Goal: Task Accomplishment & Management: Complete application form

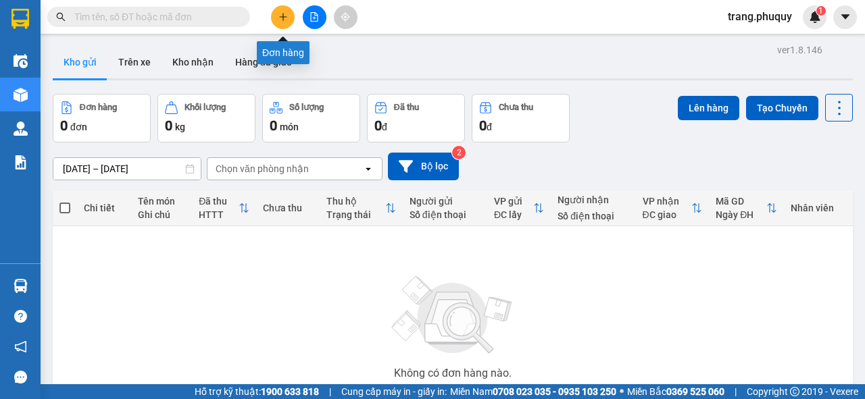
click at [284, 14] on icon "plus" at bounding box center [282, 16] width 9 height 9
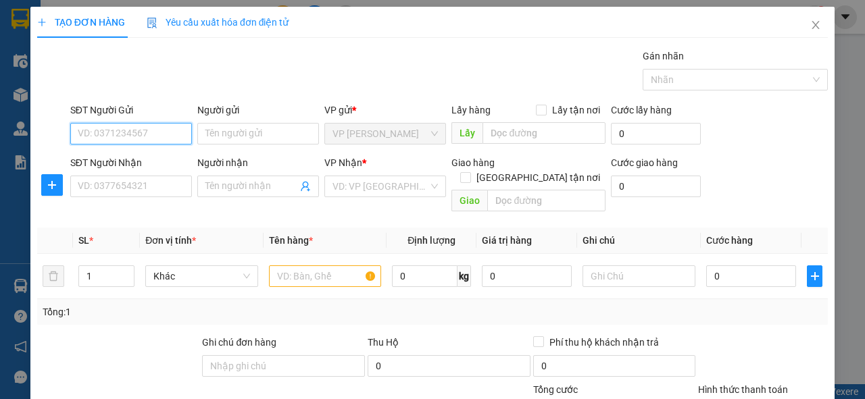
click at [143, 135] on input "SĐT Người Gửi" at bounding box center [131, 134] width 122 height 22
type input "0916445819"
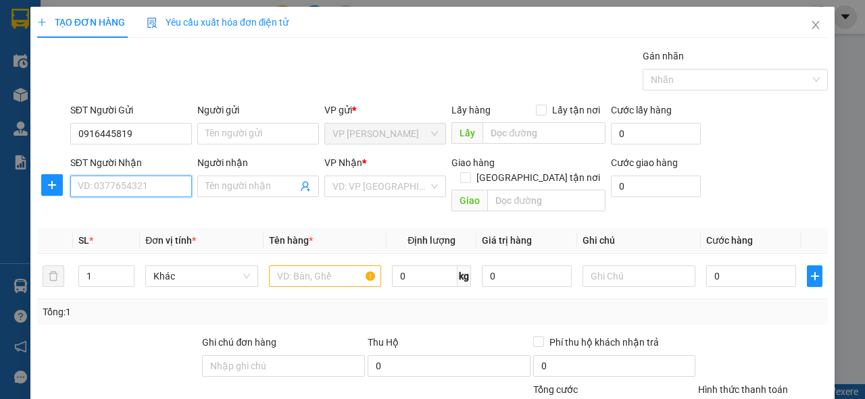
click at [148, 181] on input "SĐT Người Nhận" at bounding box center [131, 187] width 122 height 22
type input "0376434938"
click at [143, 215] on div "0376434938 - Đồng" at bounding box center [130, 212] width 104 height 15
type input "Đồng"
type input "0376434938"
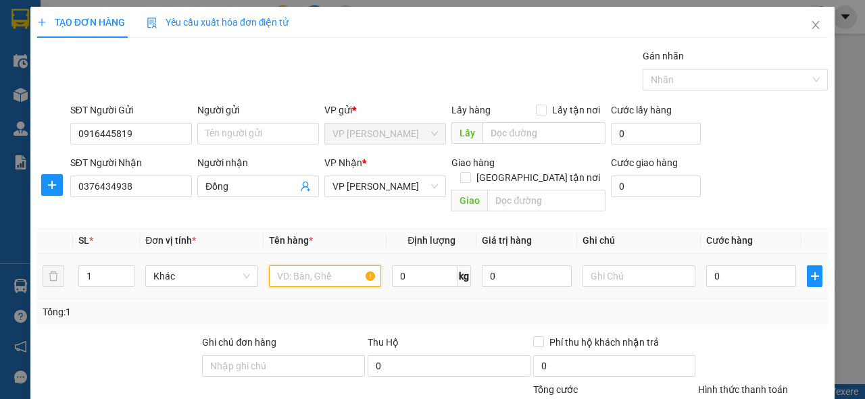
click at [310, 266] on input "text" at bounding box center [325, 277] width 113 height 22
type input "1 hồ sơ"
click at [707, 266] on input "0" at bounding box center [751, 277] width 90 height 22
type input "3"
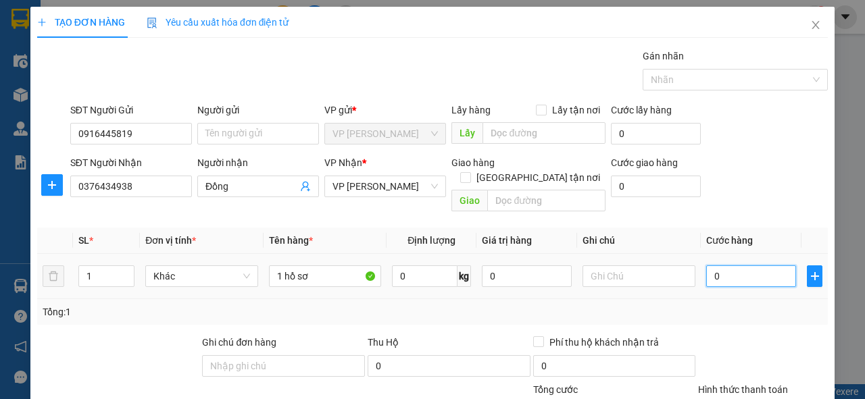
type input "3"
type input "30"
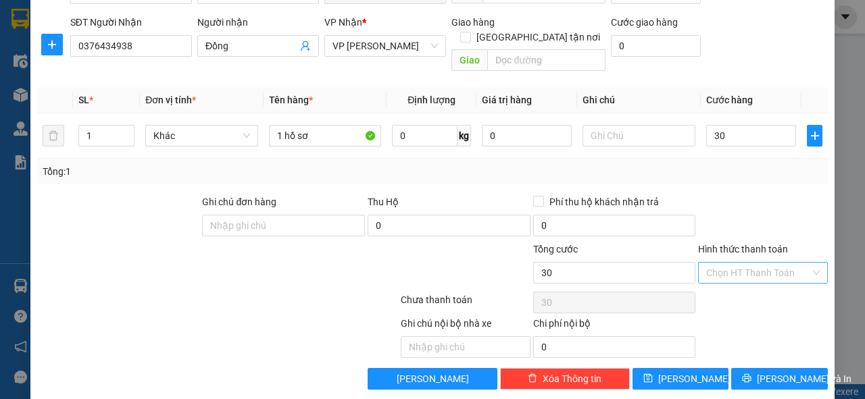
type input "30.000"
click at [750, 263] on input "Hình thức thanh toán" at bounding box center [758, 273] width 104 height 20
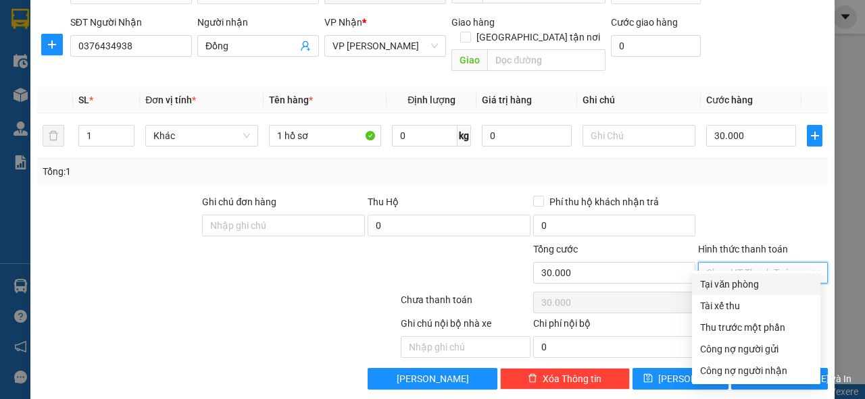
click at [735, 281] on div "Tại văn phòng" at bounding box center [756, 284] width 112 height 15
type input "0"
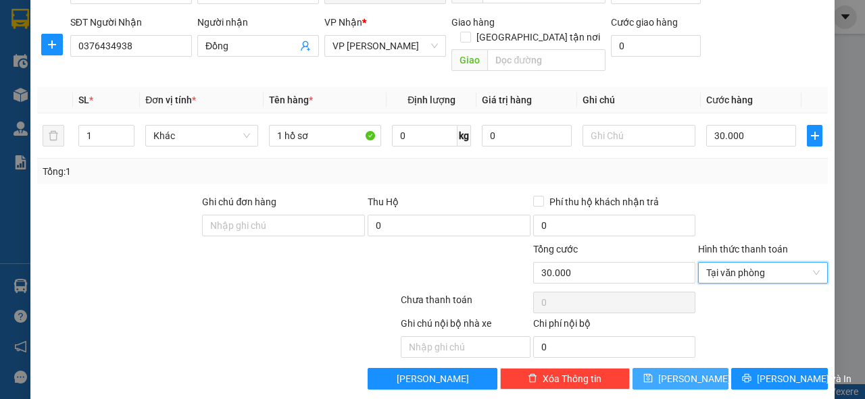
click at [693, 368] on button "[PERSON_NAME]" at bounding box center [681, 379] width 97 height 22
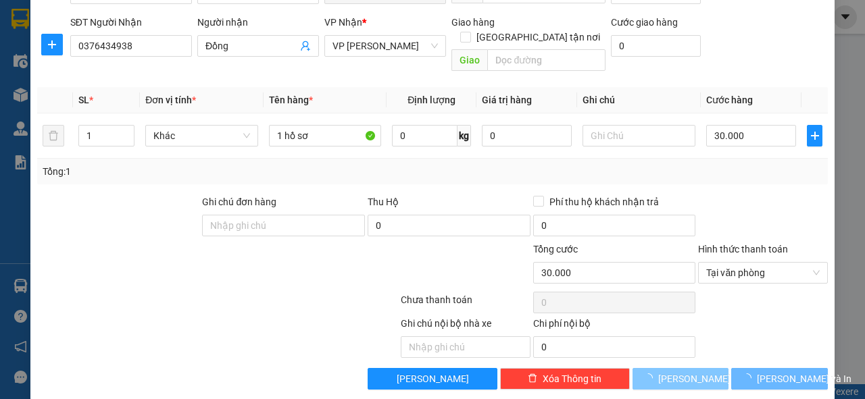
type input "0"
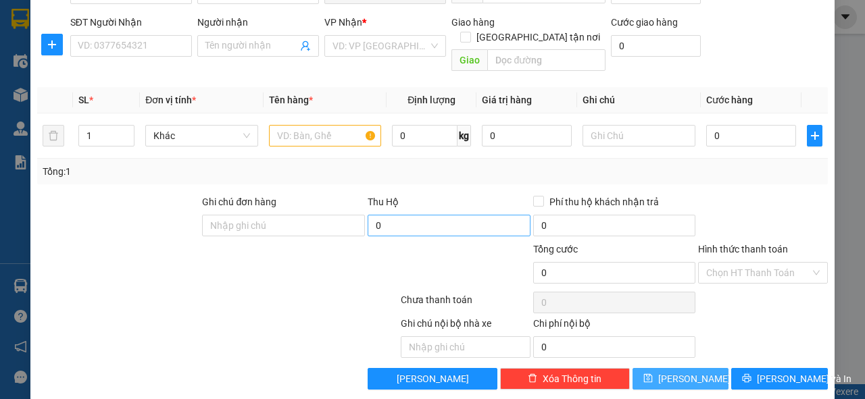
scroll to position [0, 0]
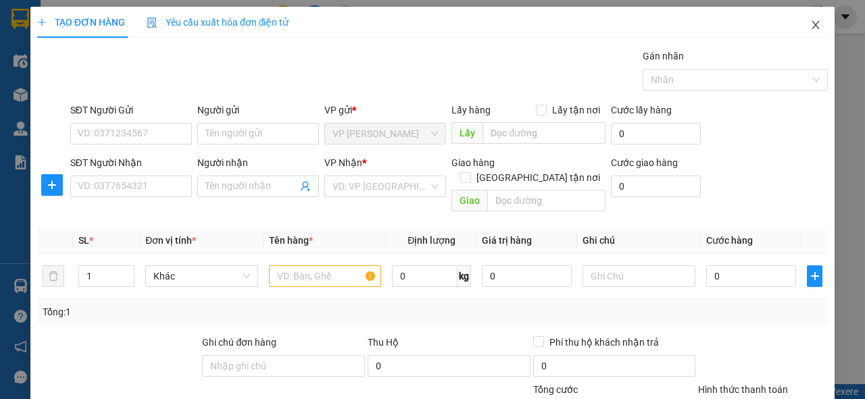
click at [810, 23] on icon "close" at bounding box center [815, 25] width 11 height 11
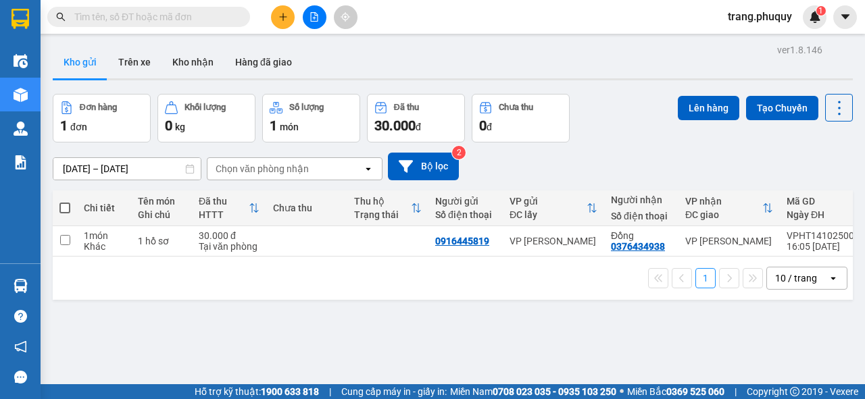
click at [158, 11] on input "text" at bounding box center [153, 16] width 159 height 15
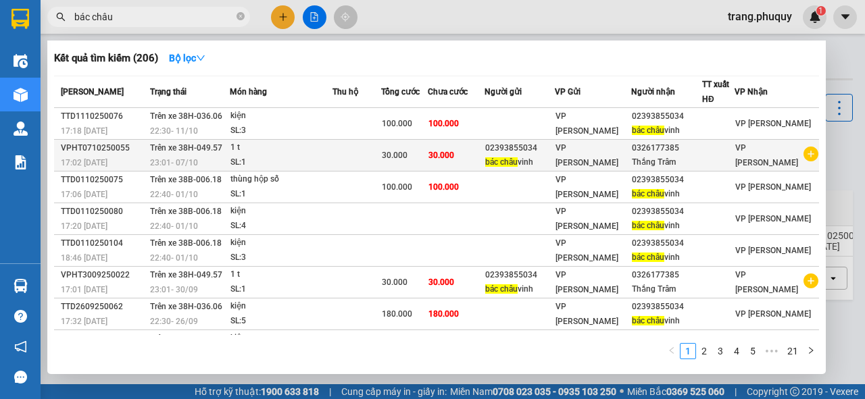
type input "bác châu"
click at [195, 149] on span "Trên xe 38H-049.57" at bounding box center [186, 147] width 72 height 9
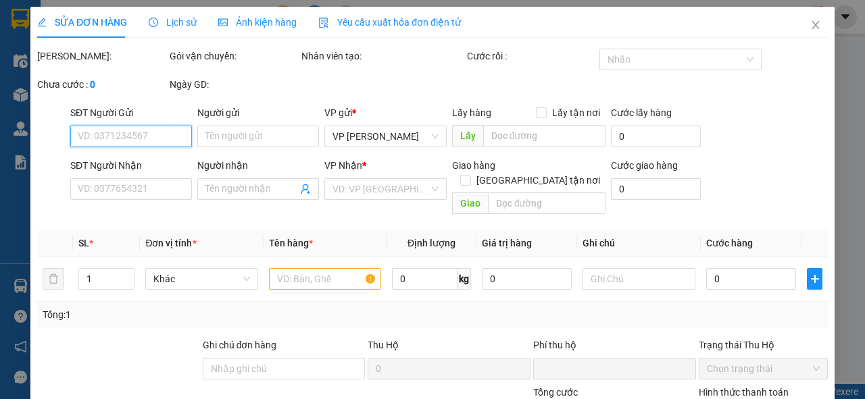
type input "02393855034"
type input "bác [PERSON_NAME]"
type input "0326177385"
type input "Thắng Trâm"
type input "0"
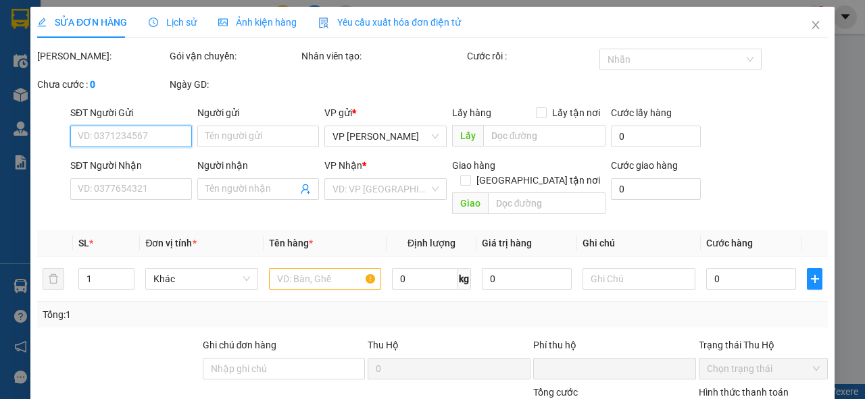
type input "30.000"
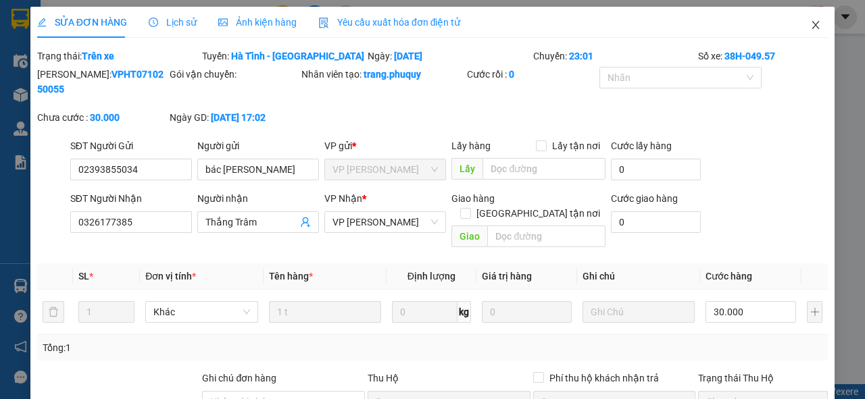
click at [814, 28] on span "Close" at bounding box center [816, 26] width 38 height 38
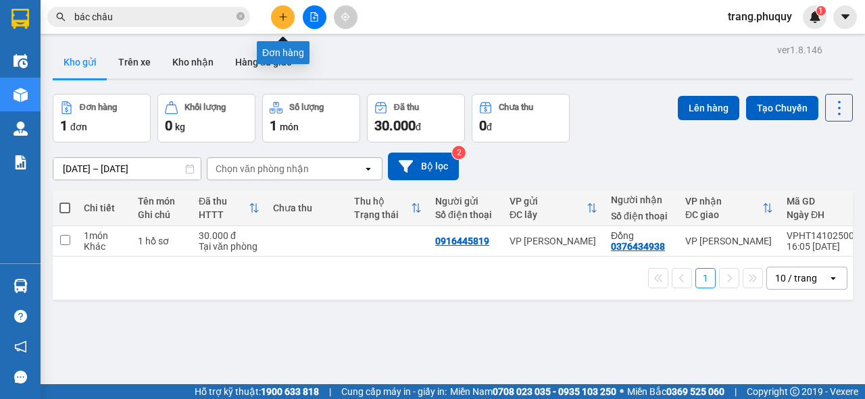
click at [279, 14] on icon "plus" at bounding box center [282, 16] width 9 height 9
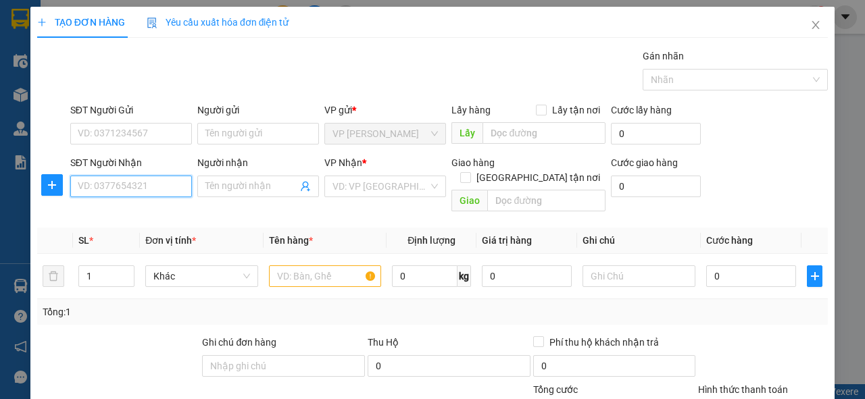
click at [134, 188] on input "SĐT Người Nhận" at bounding box center [131, 187] width 122 height 22
type input "0904642766"
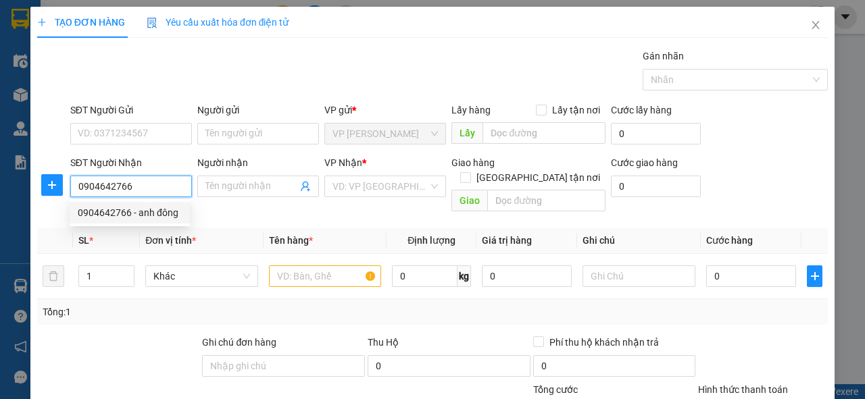
click at [128, 214] on div "0904642766 - anh đông" at bounding box center [130, 212] width 104 height 15
type input "anh đông"
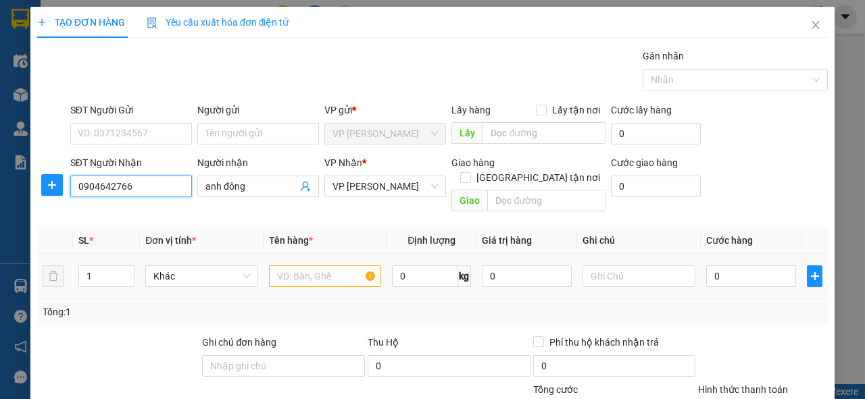
type input "0904642766"
click at [318, 267] on input "text" at bounding box center [325, 277] width 113 height 22
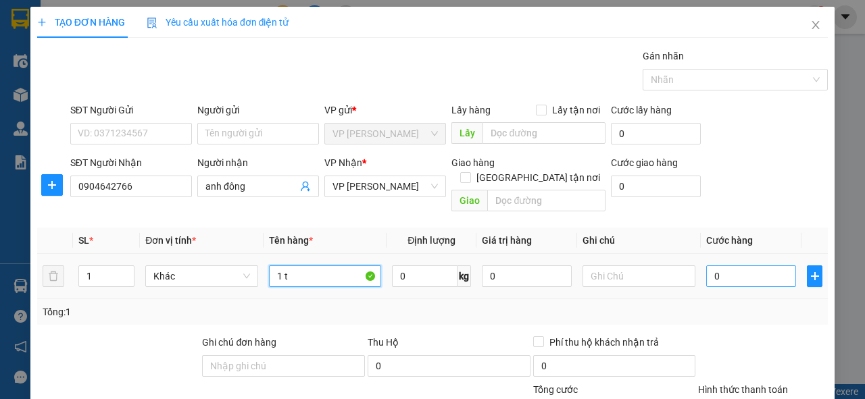
type input "1 t"
click at [722, 266] on input "0" at bounding box center [751, 277] width 90 height 22
type input "3"
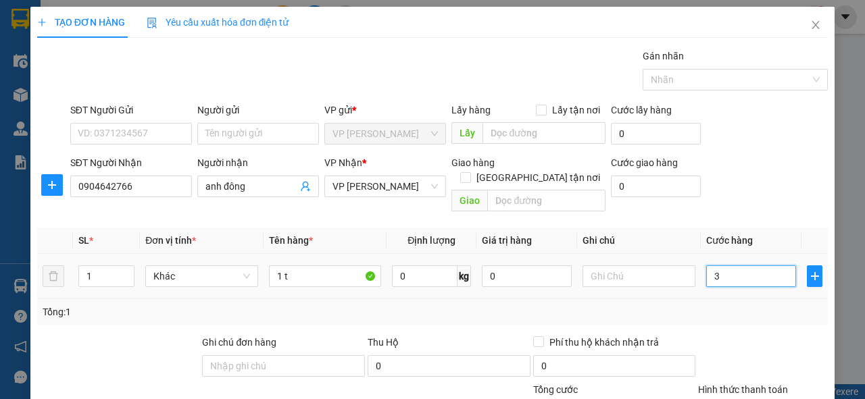
type input "30"
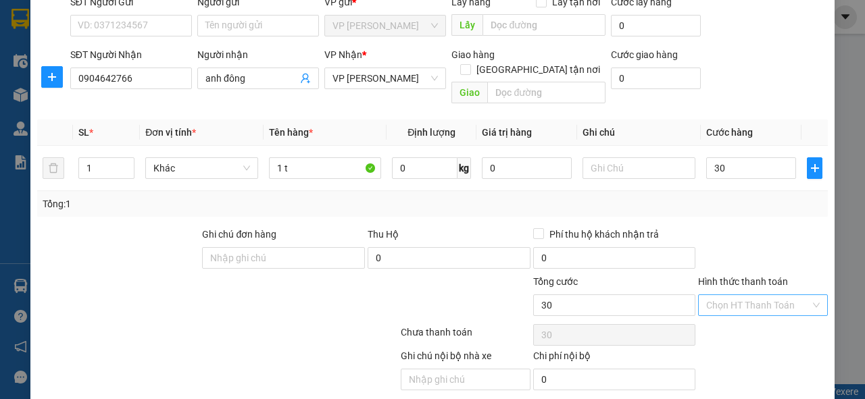
type input "30.000"
click at [730, 295] on input "Hình thức thanh toán" at bounding box center [758, 305] width 104 height 20
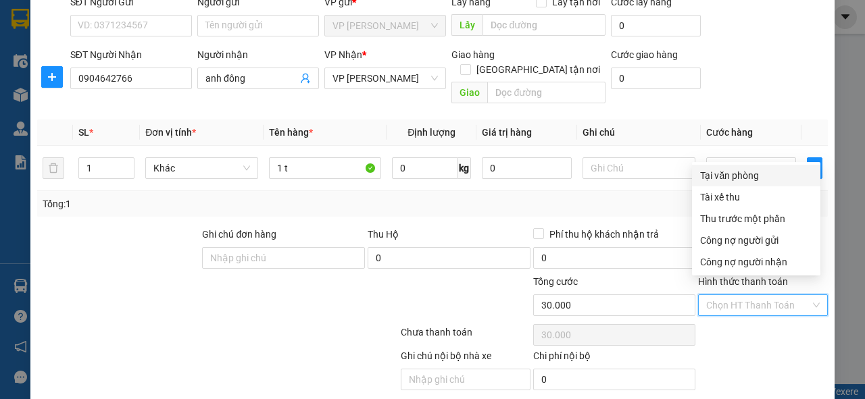
click at [743, 174] on div "Tại văn phòng" at bounding box center [756, 175] width 112 height 15
type input "0"
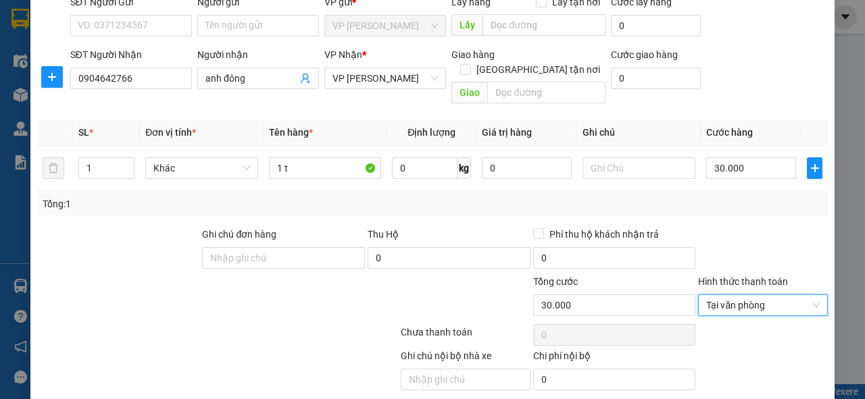
scroll to position [141, 0]
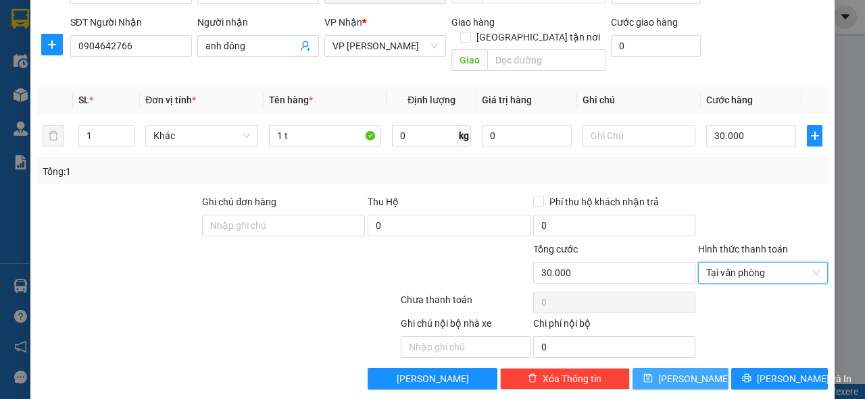
click at [673, 372] on span "[PERSON_NAME]" at bounding box center [694, 379] width 72 height 15
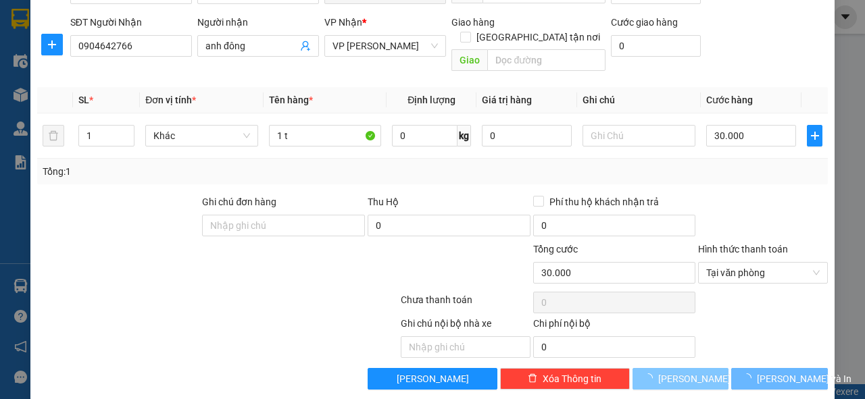
type input "0"
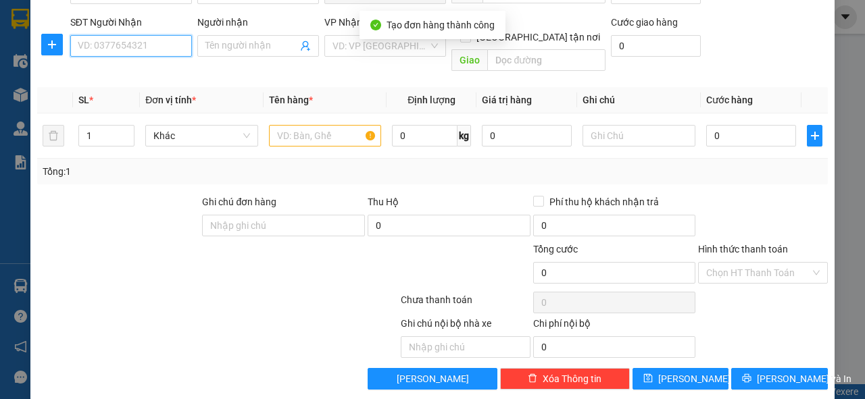
click at [132, 50] on input "SĐT Người Nhận" at bounding box center [131, 46] width 122 height 22
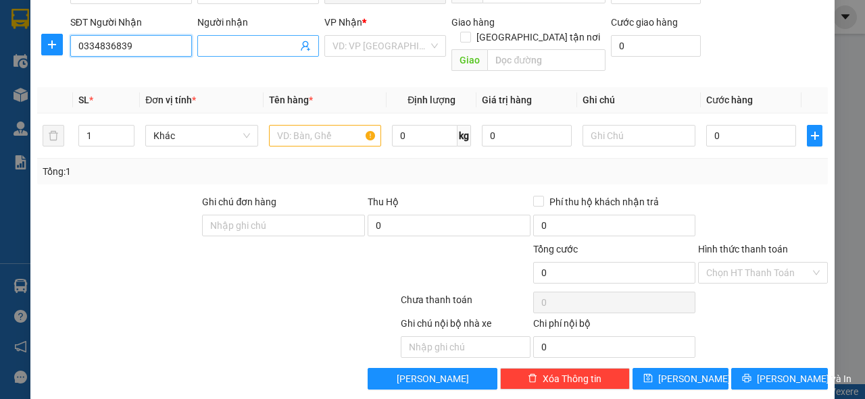
type input "0334836839"
click at [264, 46] on input "Người nhận" at bounding box center [251, 46] width 92 height 15
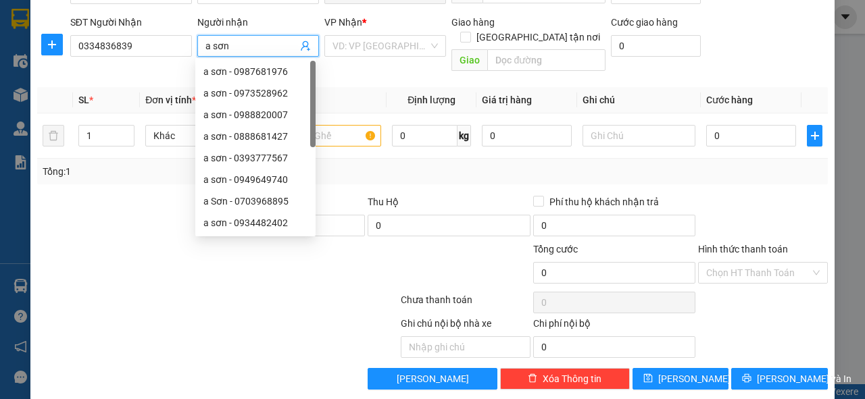
type input "a sơn"
click at [395, 24] on div "VP Nhận *" at bounding box center [385, 22] width 122 height 15
click at [392, 55] on span at bounding box center [380, 46] width 96 height 20
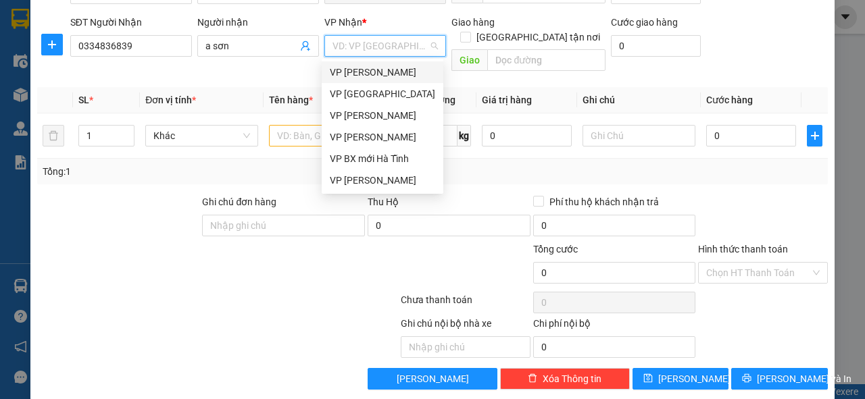
click at [381, 76] on div "VP [PERSON_NAME]" at bounding box center [382, 72] width 105 height 15
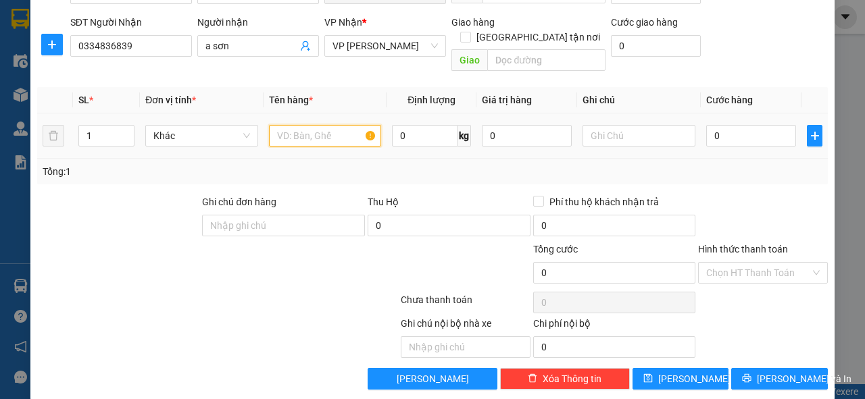
click at [287, 125] on input "text" at bounding box center [325, 136] width 113 height 22
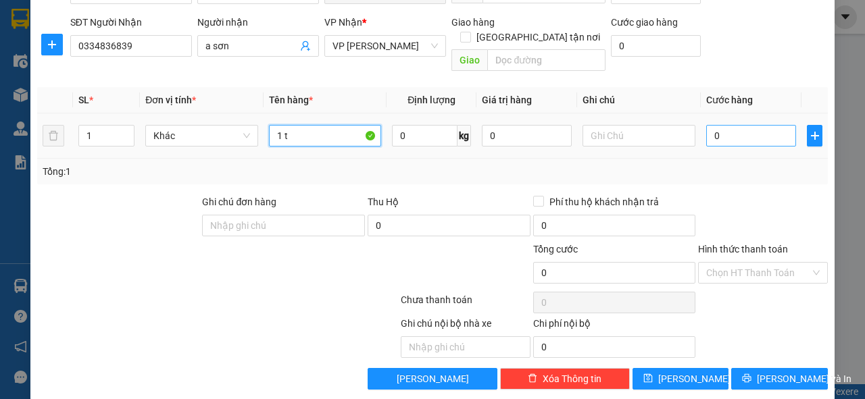
type input "1 t"
click at [720, 130] on input "0" at bounding box center [751, 136] width 90 height 22
type input "3"
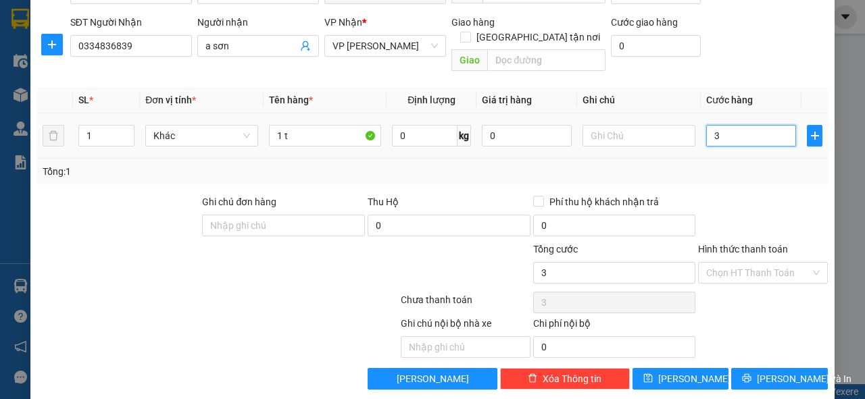
type input "30"
type input "30.000"
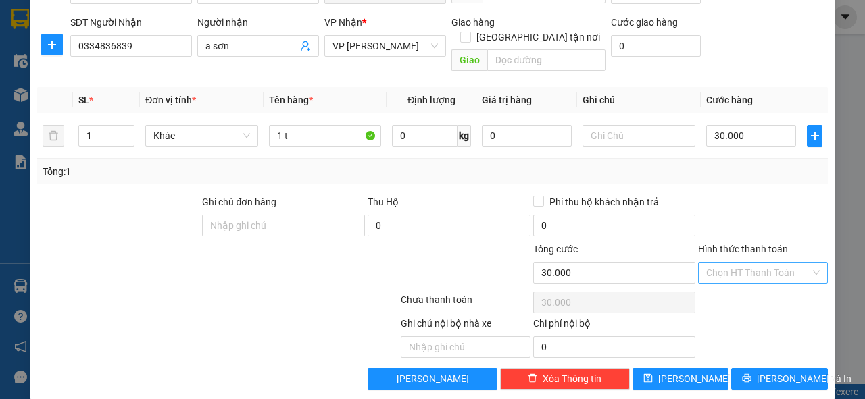
click at [717, 263] on input "Hình thức thanh toán" at bounding box center [758, 273] width 104 height 20
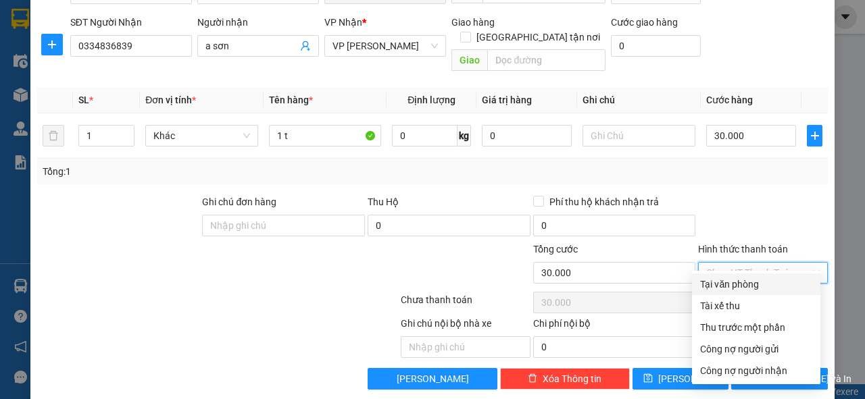
click at [717, 277] on div "Tại văn phòng" at bounding box center [756, 284] width 112 height 15
type input "0"
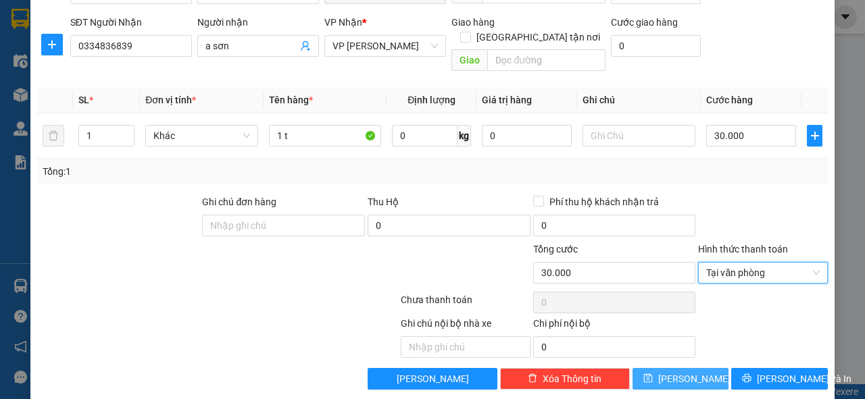
click at [699, 368] on button "[PERSON_NAME]" at bounding box center [681, 379] width 97 height 22
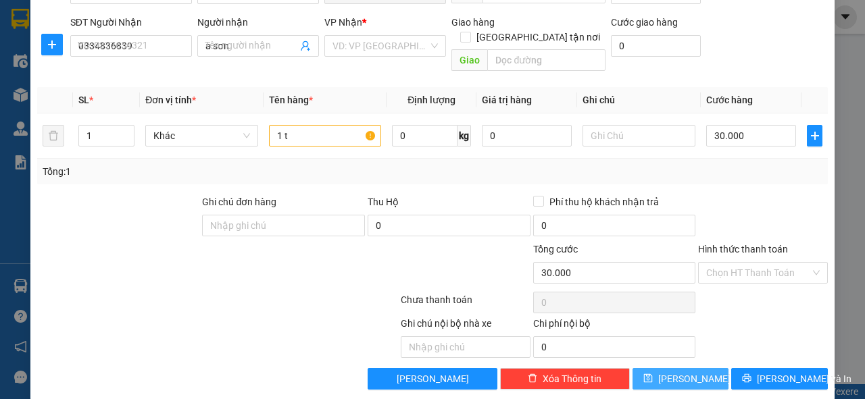
type input "0"
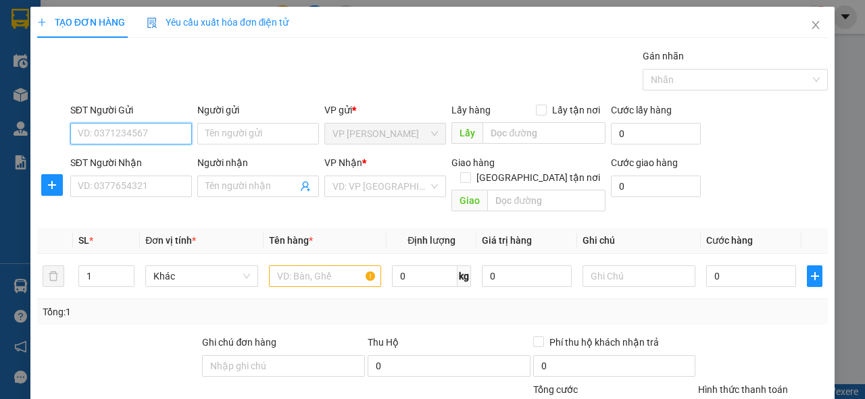
click at [104, 130] on input "SĐT Người Gửi" at bounding box center [131, 134] width 122 height 22
type input "0916886318"
click at [103, 156] on div "0916886318 - cu đơ" at bounding box center [130, 160] width 104 height 15
type input "cu đơ"
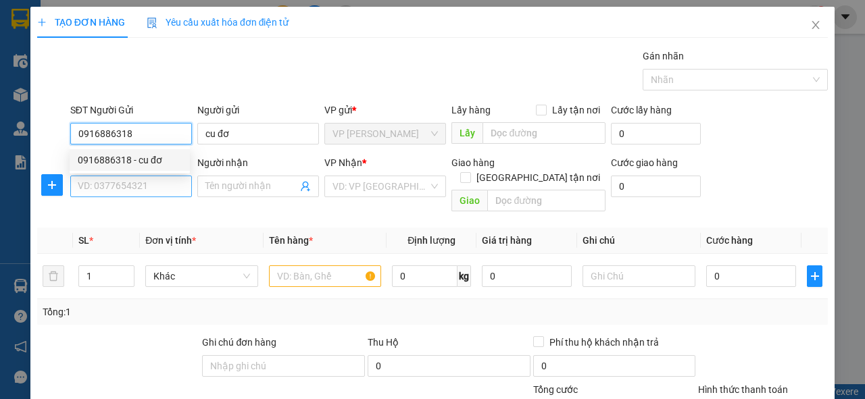
type input "0916886318"
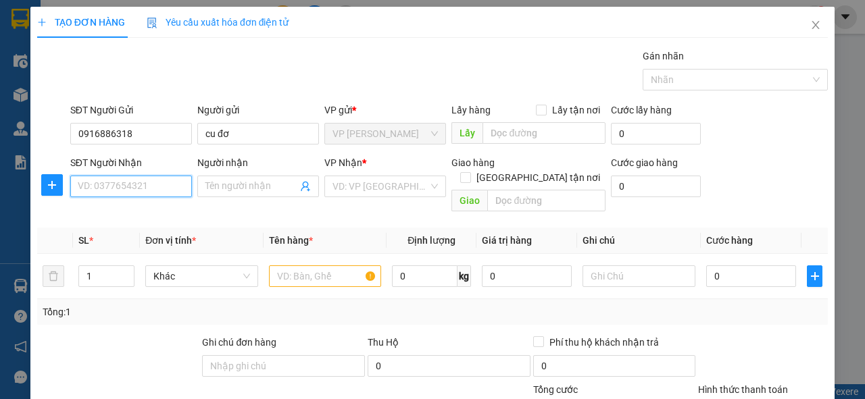
click at [105, 182] on input "SĐT Người Nhận" at bounding box center [131, 187] width 122 height 22
type input "0918461333"
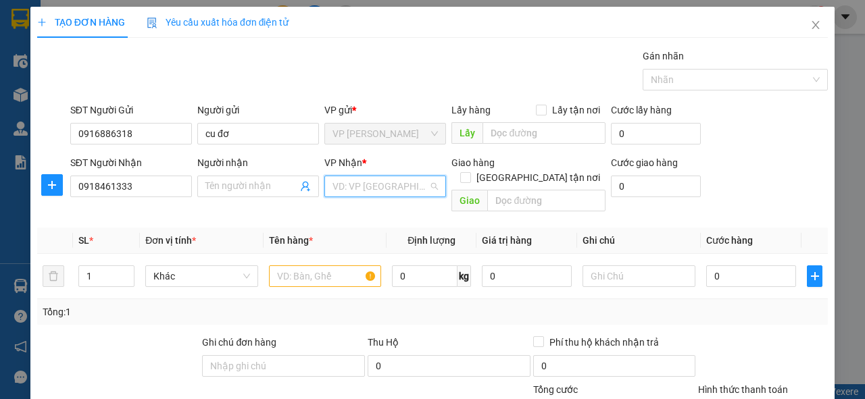
click at [358, 184] on input "search" at bounding box center [380, 186] width 96 height 20
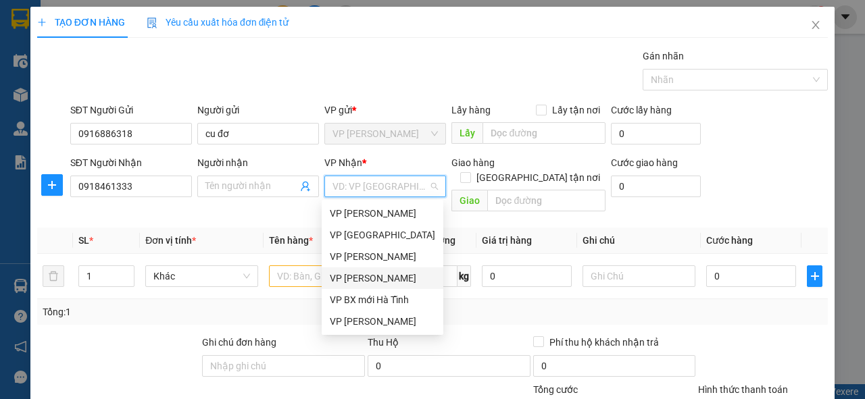
click at [405, 275] on div "VP [PERSON_NAME]" at bounding box center [382, 278] width 105 height 15
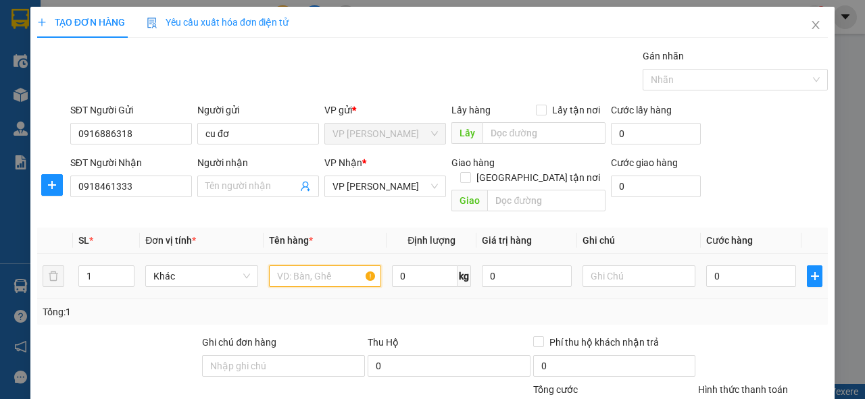
click at [326, 266] on input "text" at bounding box center [325, 277] width 113 height 22
type input "1 bọc cu đơ"
click at [720, 266] on input "0" at bounding box center [751, 277] width 90 height 22
type input "3"
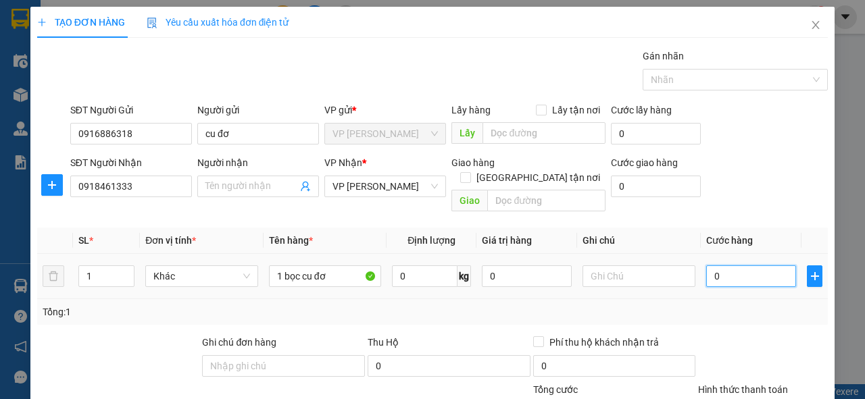
type input "3"
type input "30"
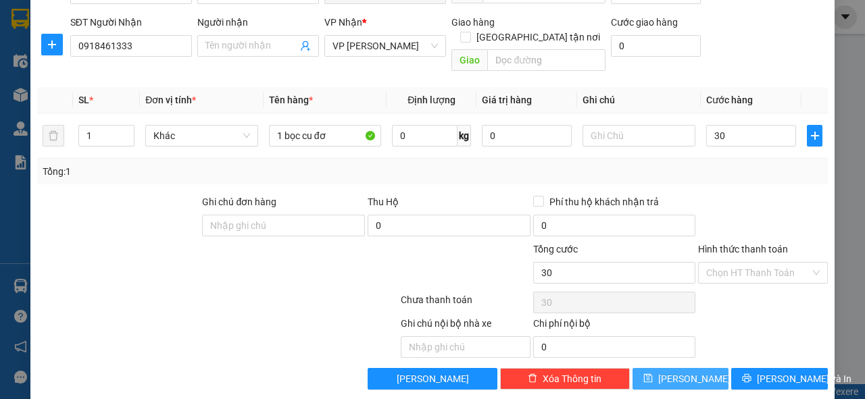
type input "30.000"
click at [700, 368] on button "[PERSON_NAME]" at bounding box center [681, 379] width 97 height 22
type input "0"
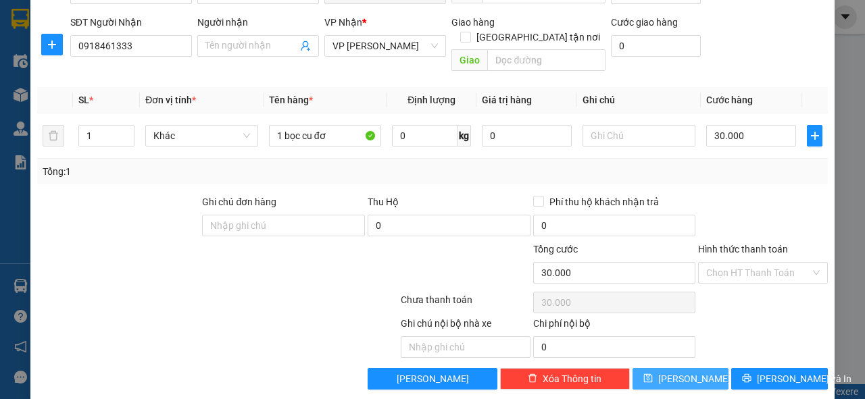
type input "0"
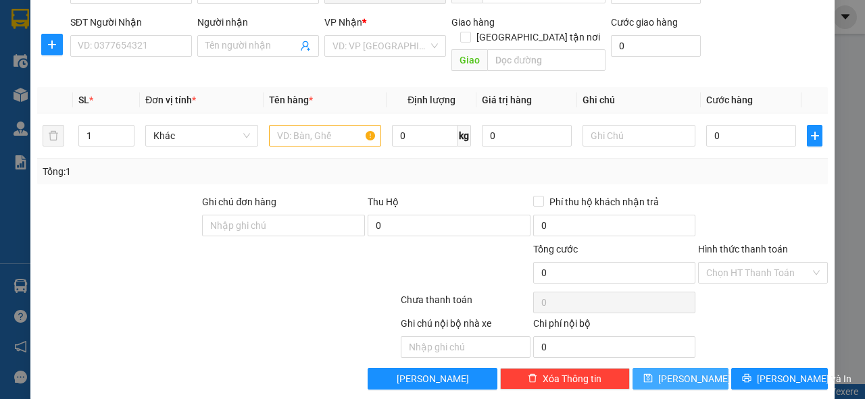
scroll to position [0, 0]
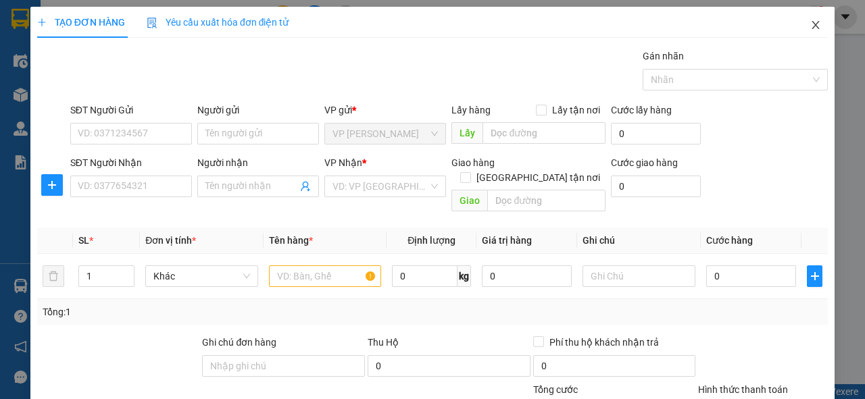
click at [804, 12] on span "Close" at bounding box center [816, 26] width 38 height 38
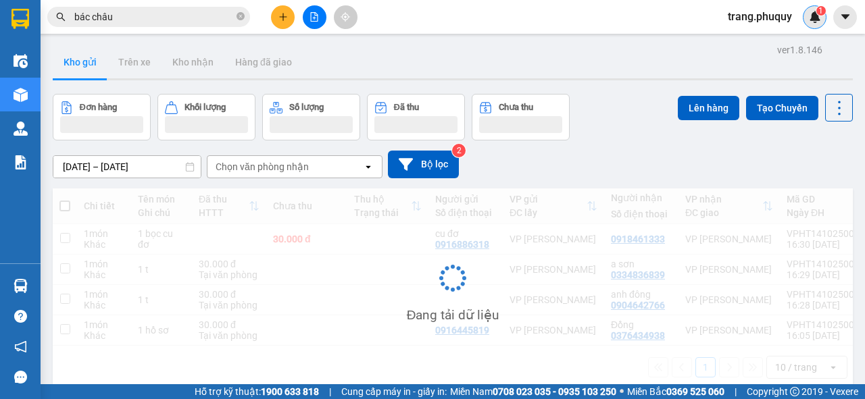
click at [806, 17] on div "1" at bounding box center [815, 17] width 24 height 24
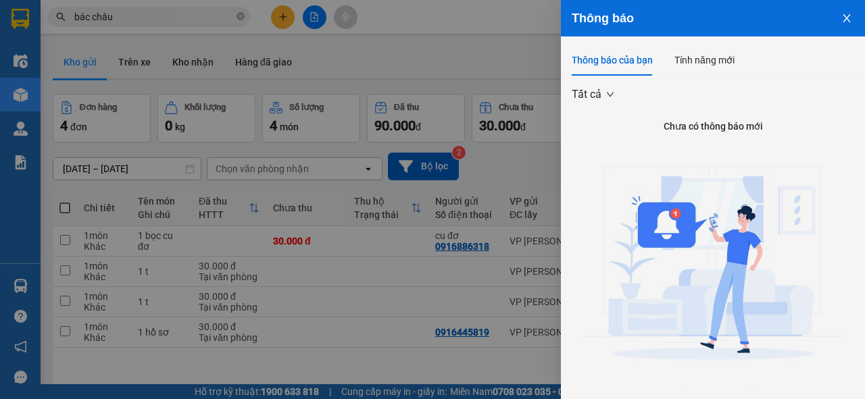
click at [841, 17] on icon "close" at bounding box center [846, 18] width 11 height 11
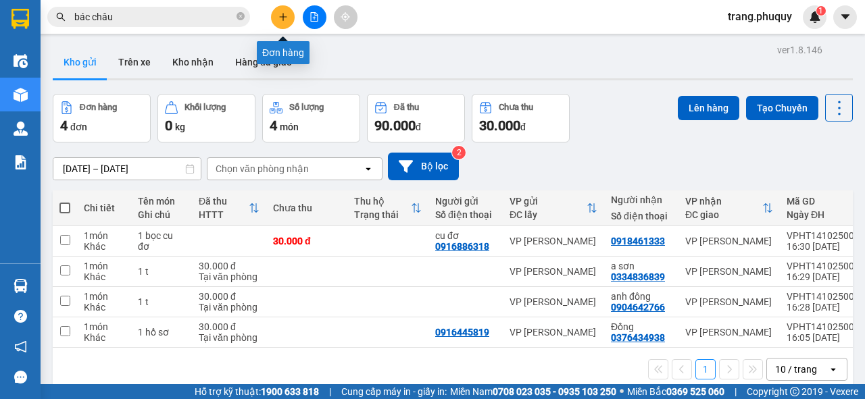
click at [277, 10] on button at bounding box center [283, 17] width 24 height 24
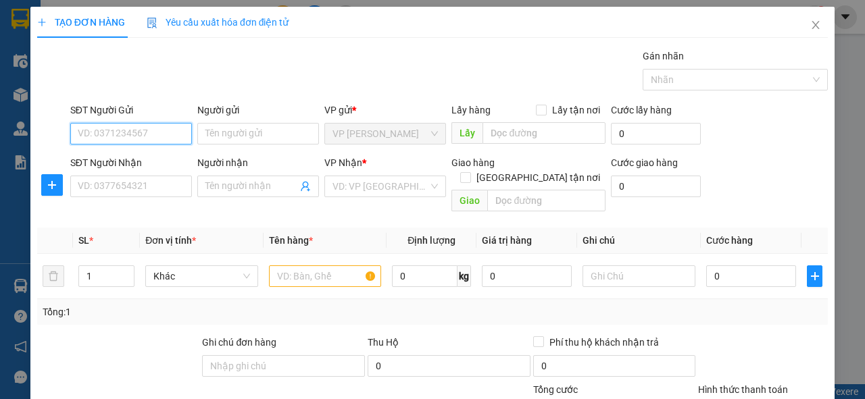
click at [157, 133] on input "SĐT Người Gửi" at bounding box center [131, 134] width 122 height 22
click at [152, 157] on div "0963161274" at bounding box center [130, 160] width 104 height 15
type input "0963161274"
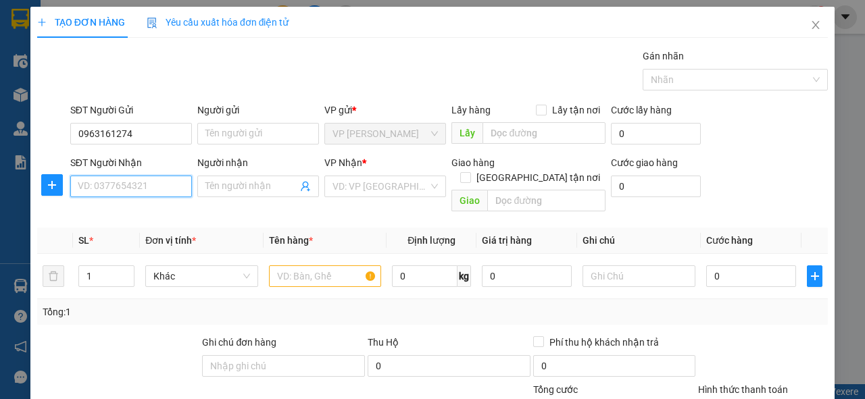
click at [148, 184] on input "SĐT Người Nhận" at bounding box center [131, 187] width 122 height 22
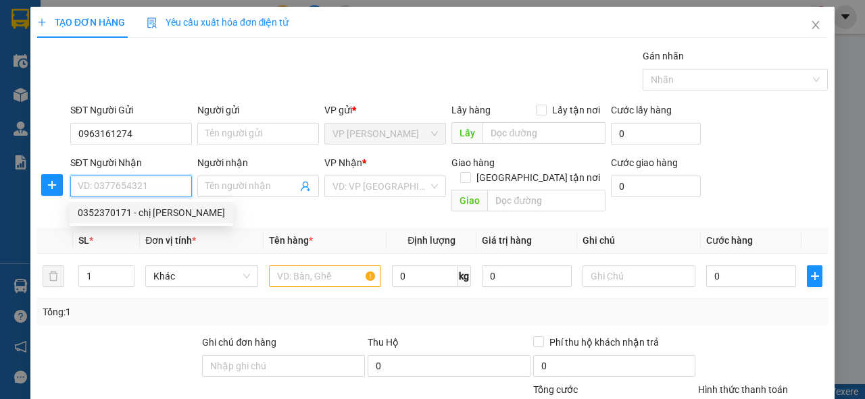
click at [140, 218] on div "0352370171 - chị [PERSON_NAME]" at bounding box center [151, 212] width 147 height 15
type input "0352370171"
type input "chị [PERSON_NAME]"
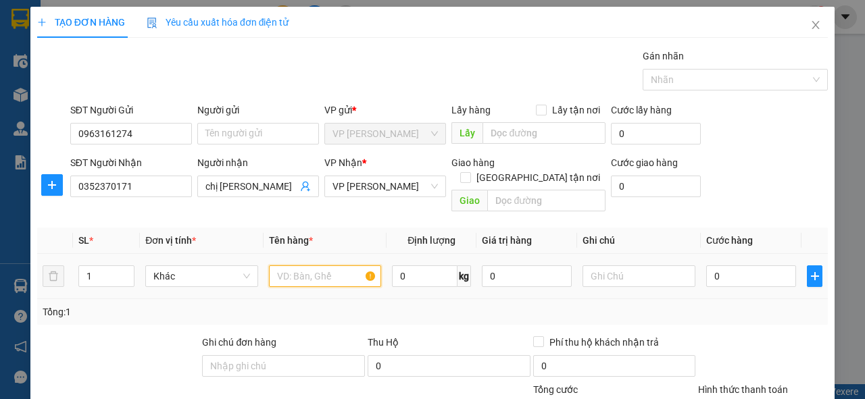
click at [297, 266] on input "text" at bounding box center [325, 277] width 113 height 22
type input "1 x"
click at [772, 268] on input "0" at bounding box center [751, 277] width 90 height 22
type input "3"
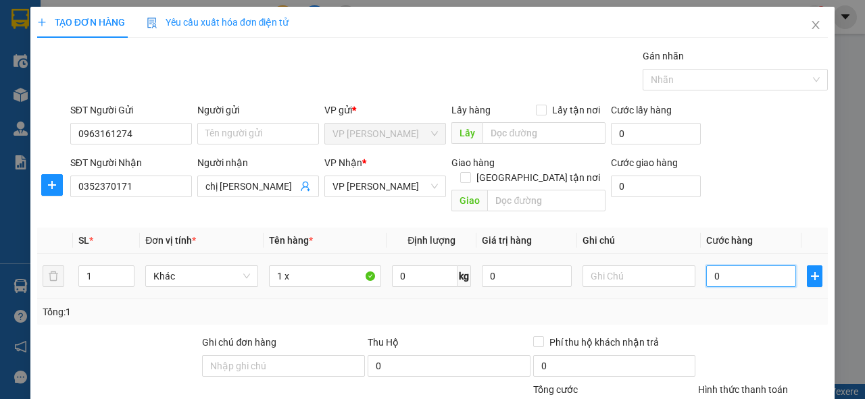
type input "3"
type input "30"
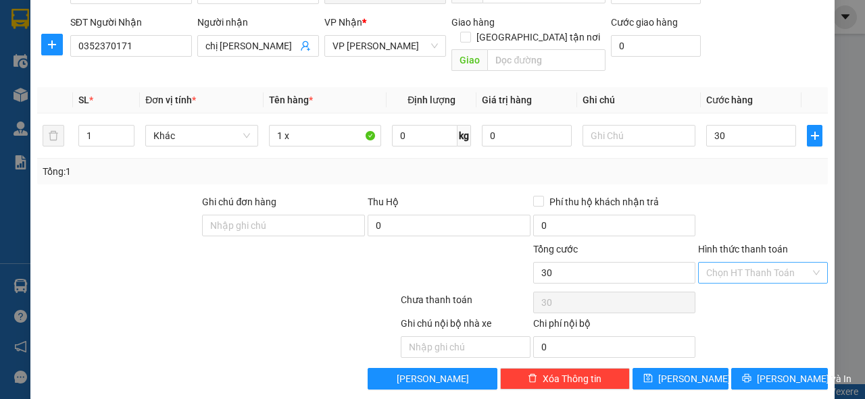
type input "30.000"
click at [733, 263] on input "Hình thức thanh toán" at bounding box center [758, 273] width 104 height 20
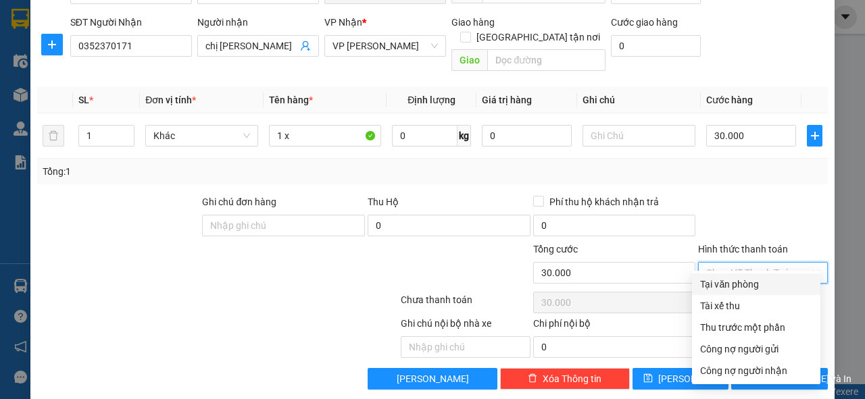
click at [727, 289] on div "Tại văn phòng" at bounding box center [756, 284] width 112 height 15
type input "0"
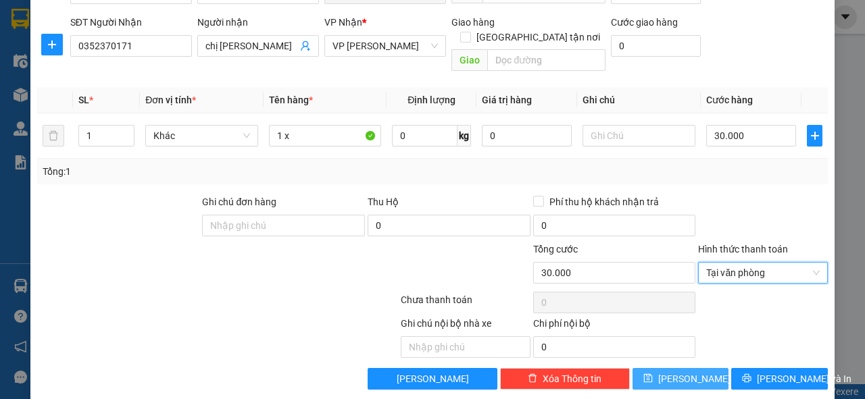
click at [639, 368] on button "[PERSON_NAME]" at bounding box center [681, 379] width 97 height 22
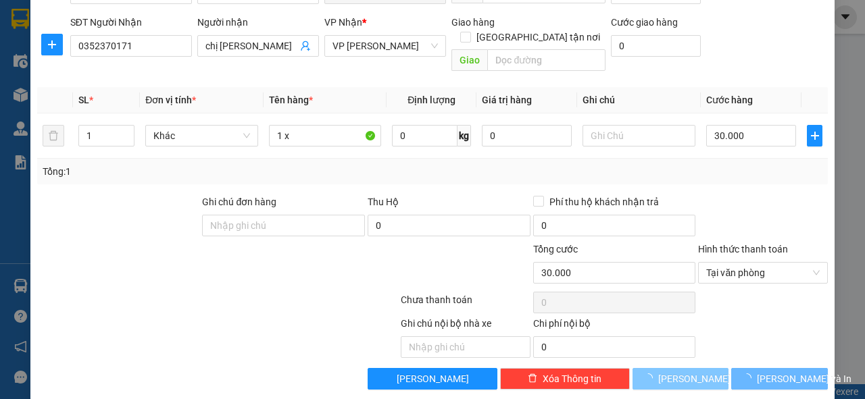
type input "0"
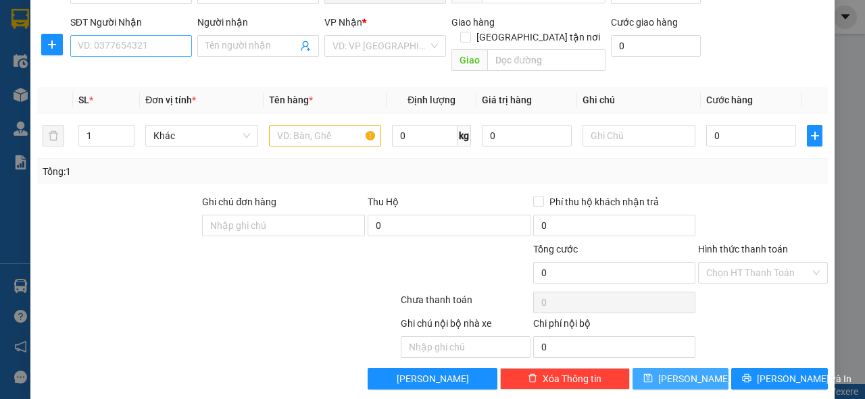
scroll to position [0, 0]
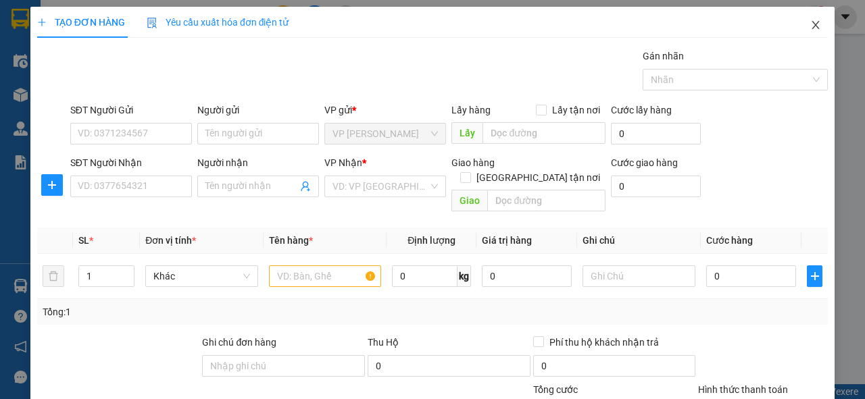
click at [812, 24] on icon "close" at bounding box center [815, 25] width 11 height 11
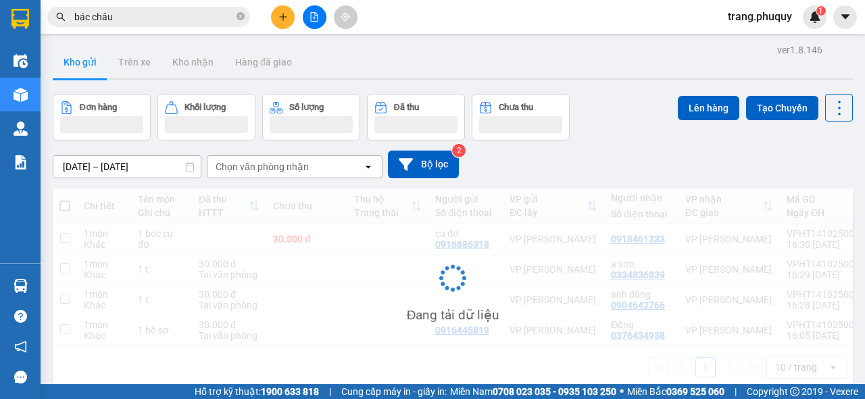
click at [149, 14] on input "bác châu" at bounding box center [153, 16] width 159 height 15
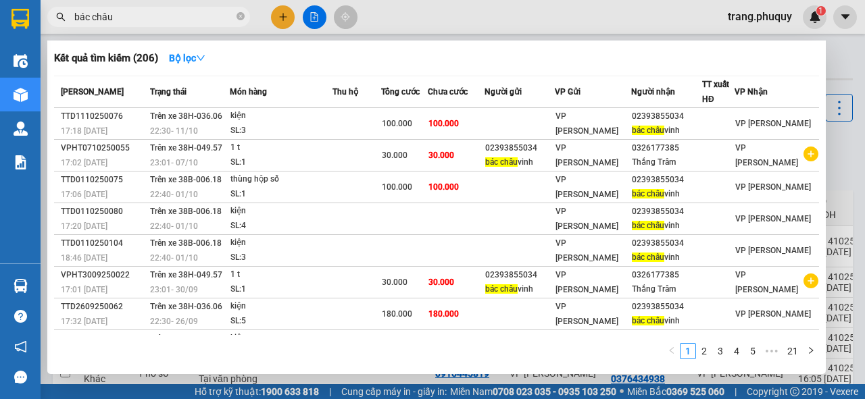
drag, startPoint x: 77, startPoint y: 12, endPoint x: 42, endPoint y: 18, distance: 35.6
click at [42, 18] on div "bác châu" at bounding box center [132, 17] width 264 height 20
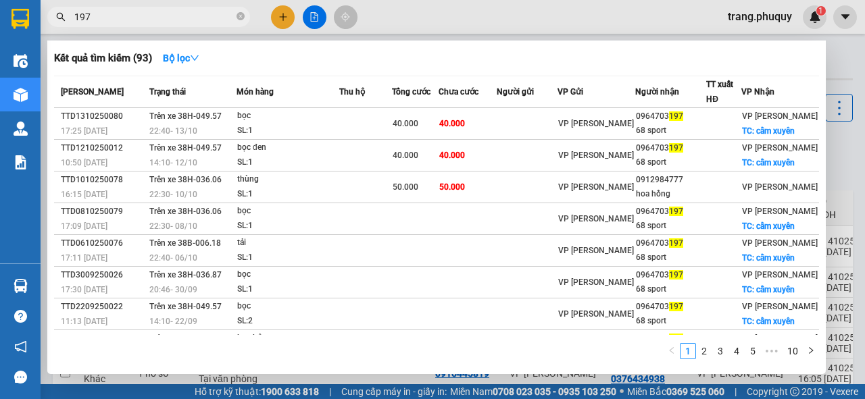
type input "197"
click at [314, 19] on div at bounding box center [432, 199] width 865 height 399
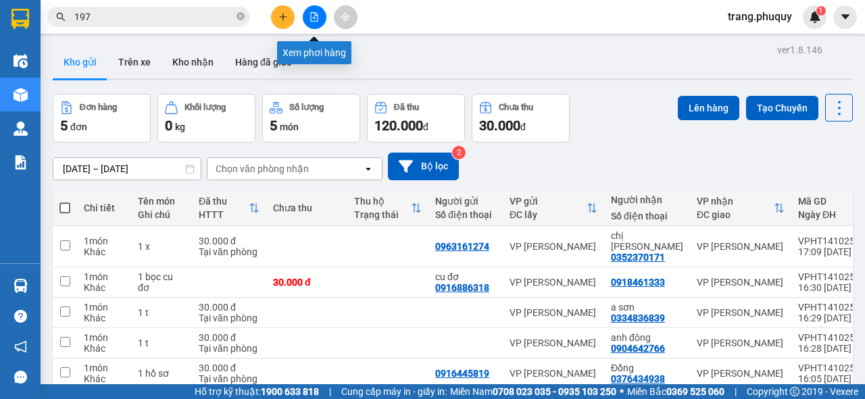
click at [308, 15] on button at bounding box center [315, 17] width 24 height 24
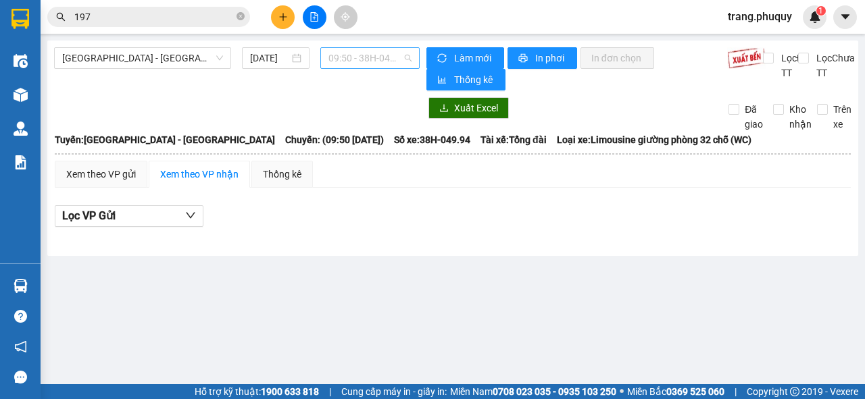
click at [357, 56] on span "09:50 - 38H-049.94" at bounding box center [369, 58] width 82 height 20
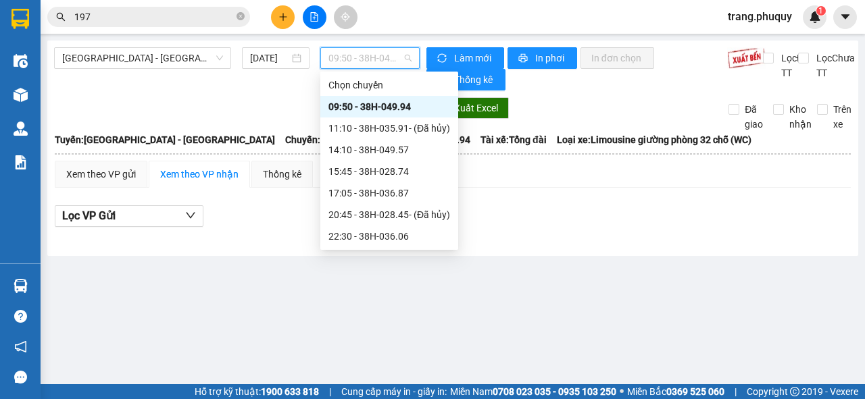
click at [376, 113] on div "09:50 - 38H-049.94" at bounding box center [389, 106] width 122 height 15
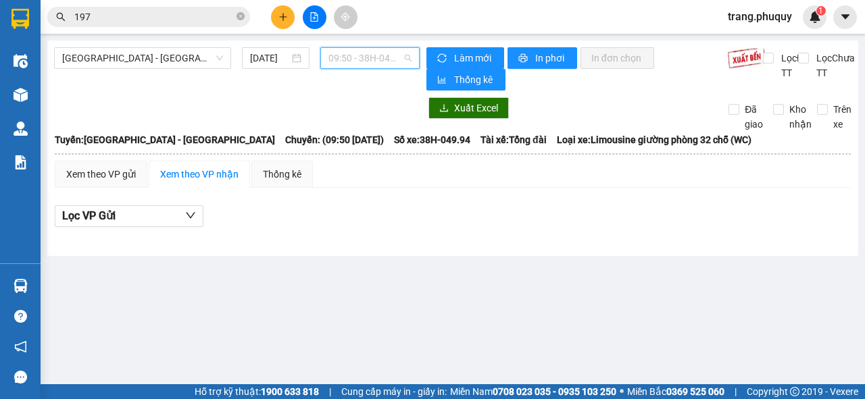
click at [376, 57] on span "09:50 - 38H-049.94" at bounding box center [369, 58] width 82 height 20
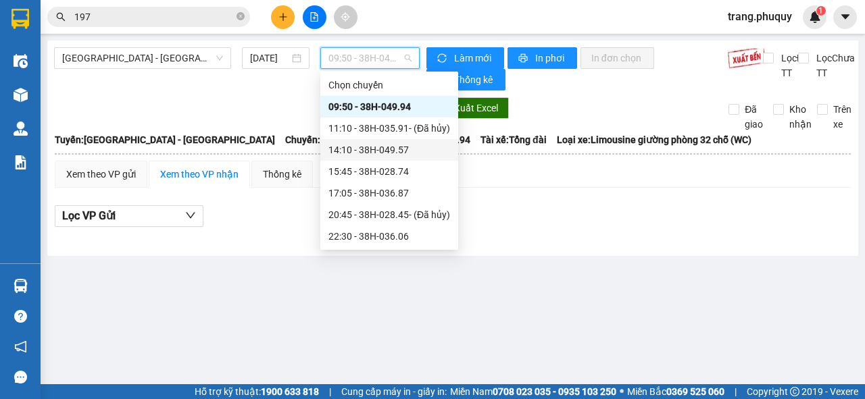
click at [379, 145] on div "14:10 - 38H-049.57" at bounding box center [389, 150] width 122 height 15
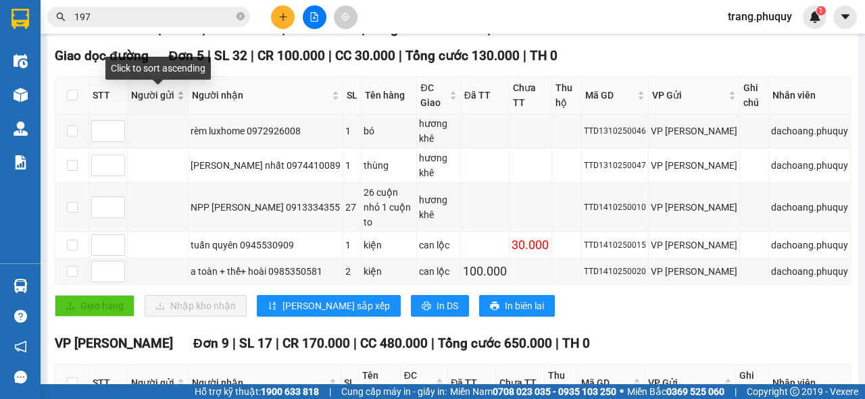
scroll to position [54, 0]
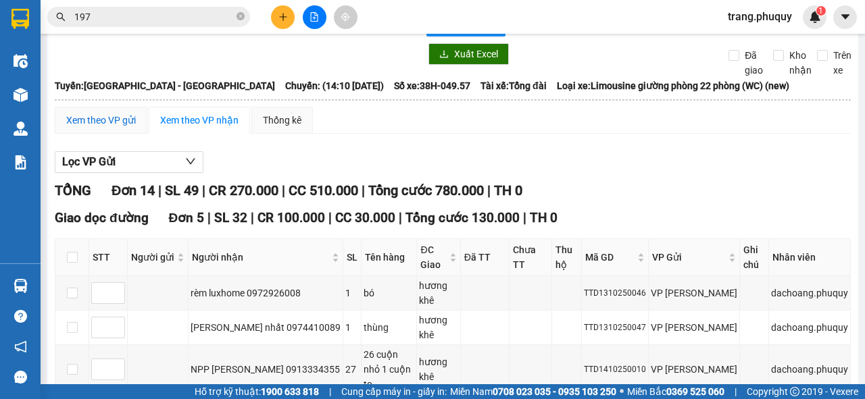
click at [109, 120] on div "Xem theo VP gửi" at bounding box center [101, 120] width 70 height 15
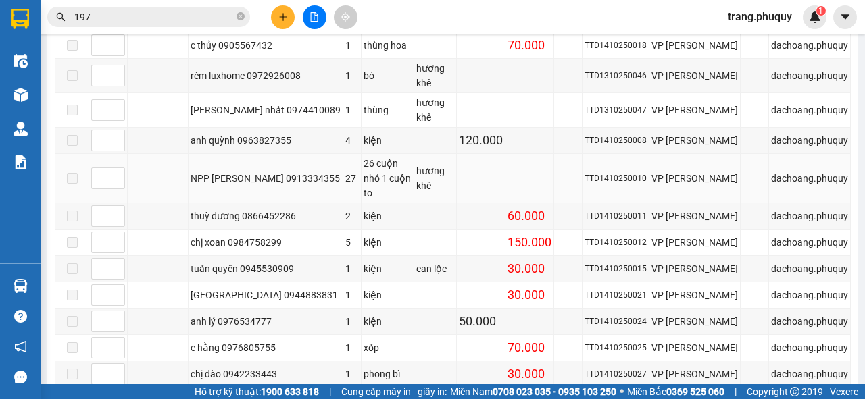
scroll to position [407, 0]
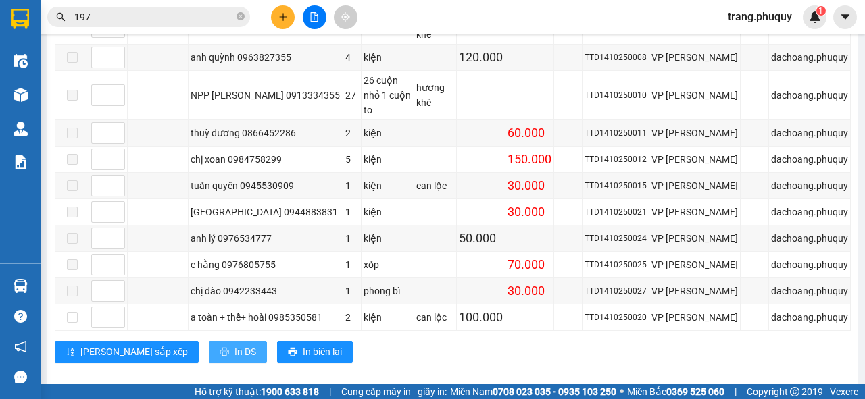
click at [234, 345] on span "In DS" at bounding box center [245, 352] width 22 height 15
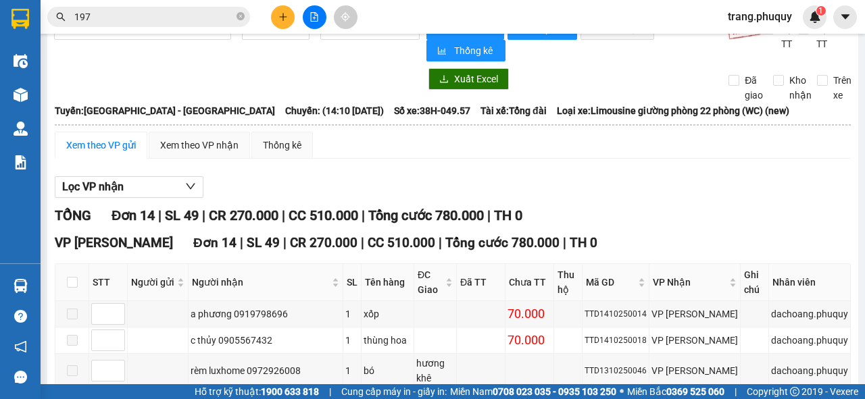
scroll to position [0, 0]
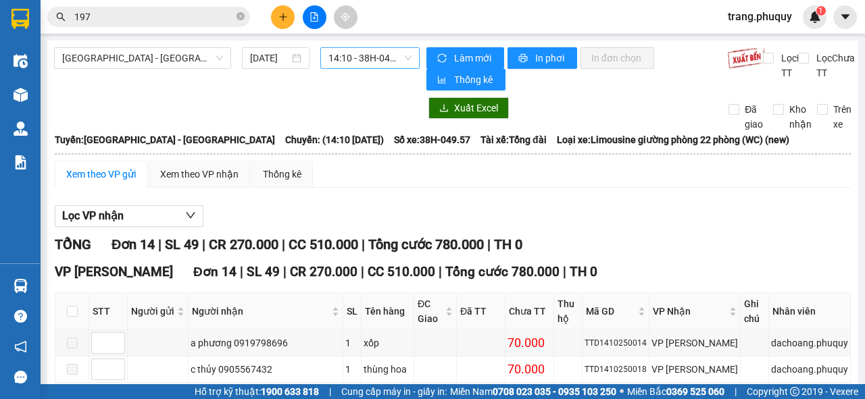
click at [362, 57] on span "14:10 - 38H-049.57" at bounding box center [369, 58] width 82 height 20
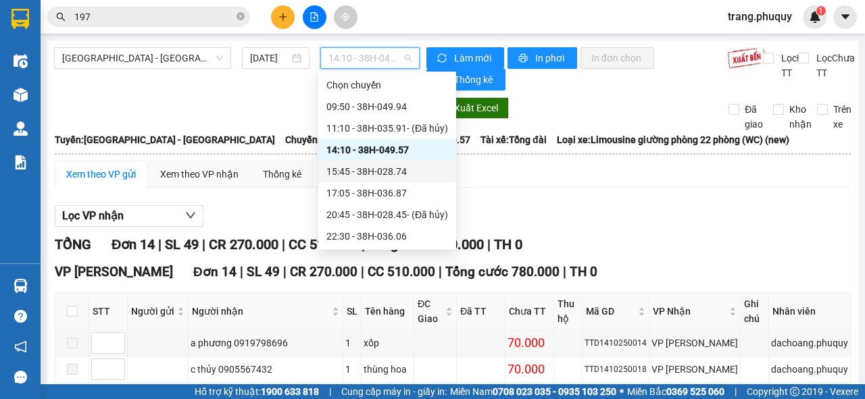
click at [367, 170] on div "15:45 - 38H-028.74" at bounding box center [387, 171] width 122 height 15
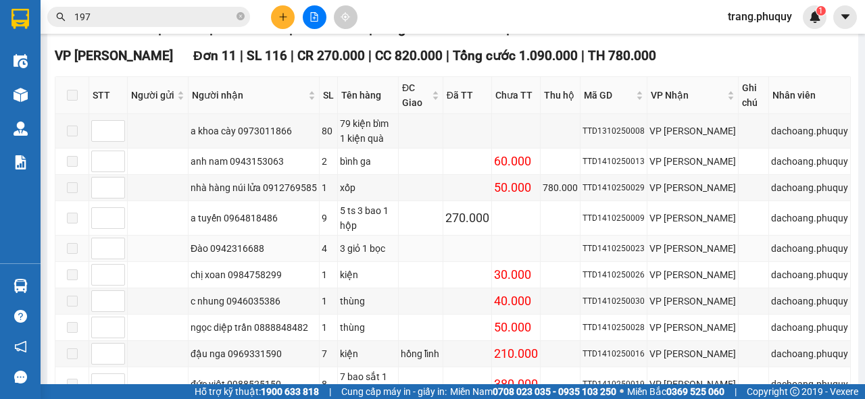
scroll to position [313, 0]
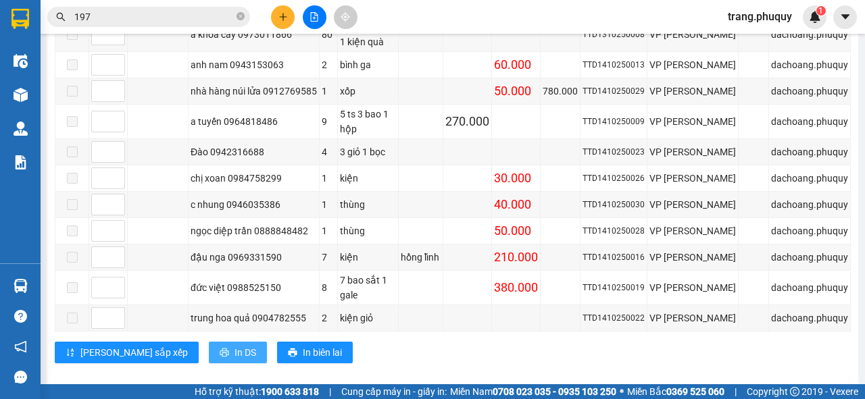
click at [234, 345] on span "In DS" at bounding box center [245, 352] width 22 height 15
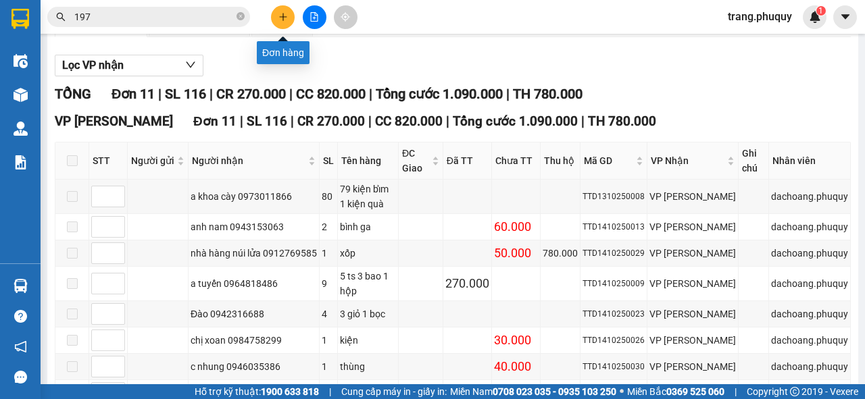
click at [278, 14] on icon "plus" at bounding box center [282, 16] width 9 height 9
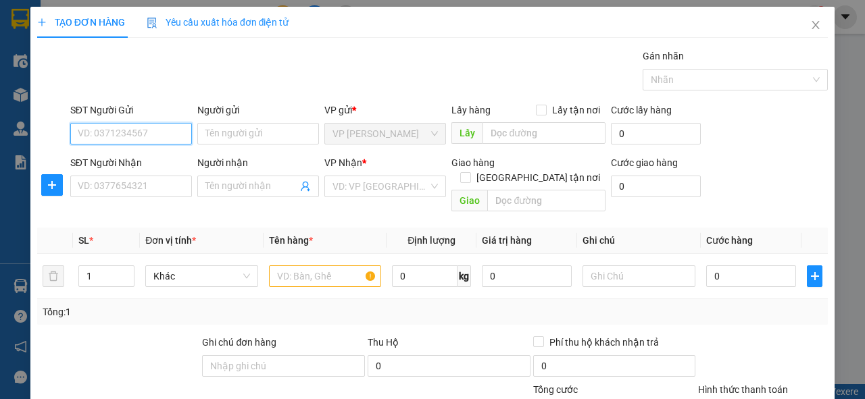
click at [143, 126] on input "SĐT Người Gửi" at bounding box center [131, 134] width 122 height 22
drag, startPoint x: 147, startPoint y: 136, endPoint x: 71, endPoint y: 132, distance: 76.4
click at [71, 132] on input "0989508045" at bounding box center [131, 134] width 122 height 22
type input "0989508045"
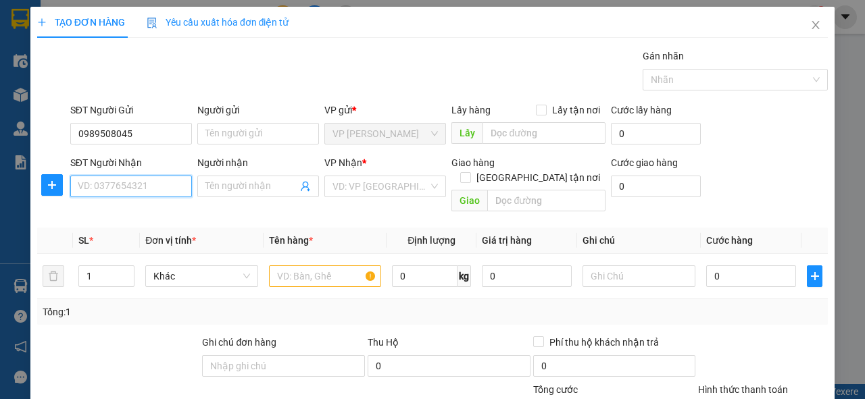
click at [95, 184] on input "SĐT Người Nhận" at bounding box center [131, 187] width 122 height 22
paste input "0989508045"
type input "0989508045"
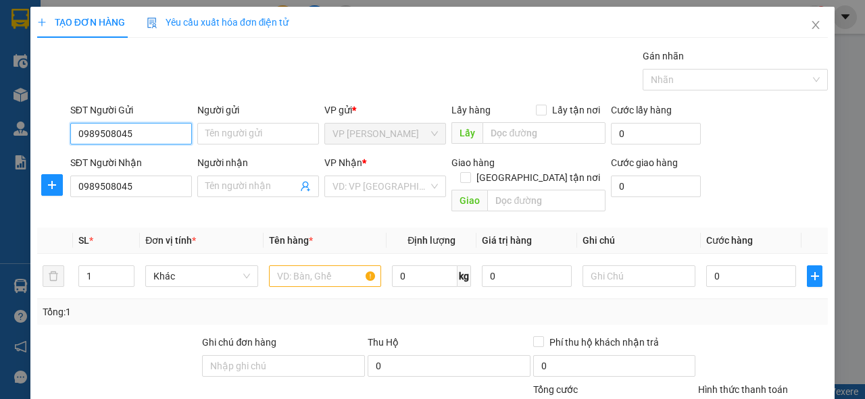
drag, startPoint x: 136, startPoint y: 134, endPoint x: 23, endPoint y: 133, distance: 112.9
click at [23, 133] on div "TẠO ĐƠN HÀNG Yêu cầu xuất hóa đơn điện tử Transit Pickup Surcharge Ids Transit …" at bounding box center [432, 199] width 865 height 399
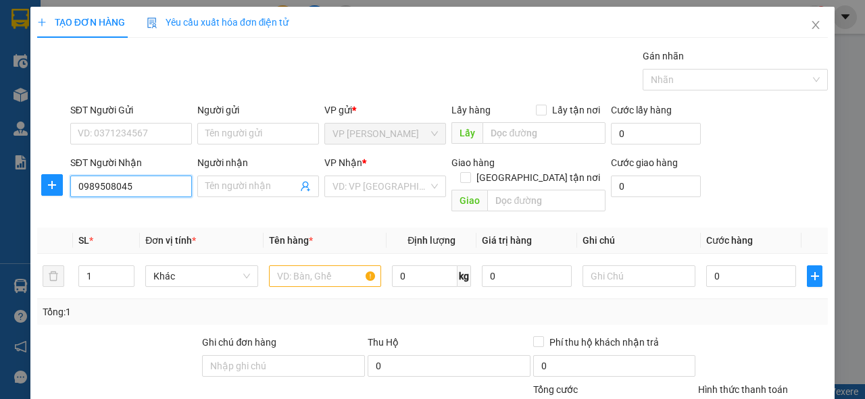
click at [160, 188] on input "0989508045" at bounding box center [131, 187] width 122 height 22
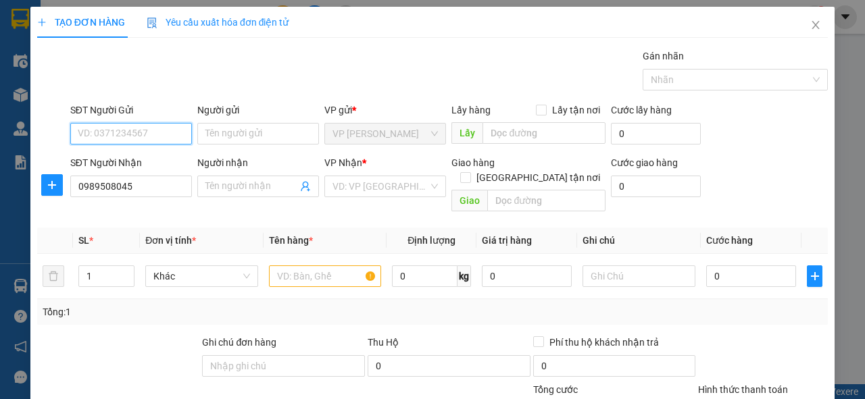
click at [132, 132] on input "SĐT Người Gửi" at bounding box center [131, 134] width 122 height 22
click at [270, 130] on input "Người gửi" at bounding box center [258, 134] width 122 height 22
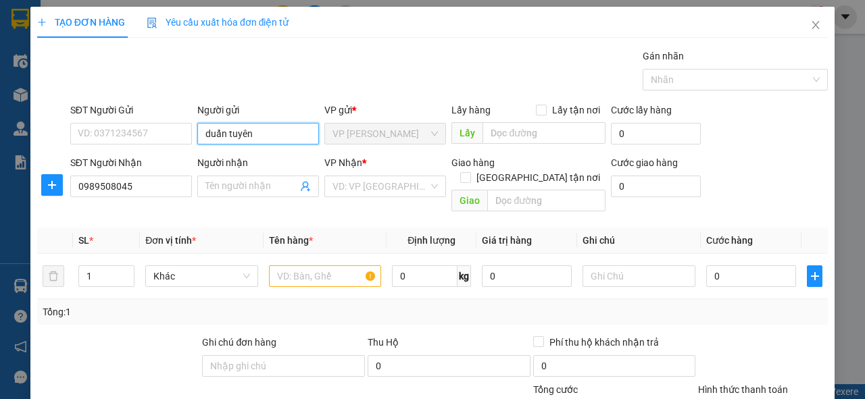
click at [261, 137] on input "duẩn tuyên" at bounding box center [258, 134] width 122 height 22
type input "duẩn tuyên"
click at [128, 132] on input "SĐT Người Gửi" at bounding box center [131, 134] width 122 height 22
click at [355, 182] on input "search" at bounding box center [380, 186] width 96 height 20
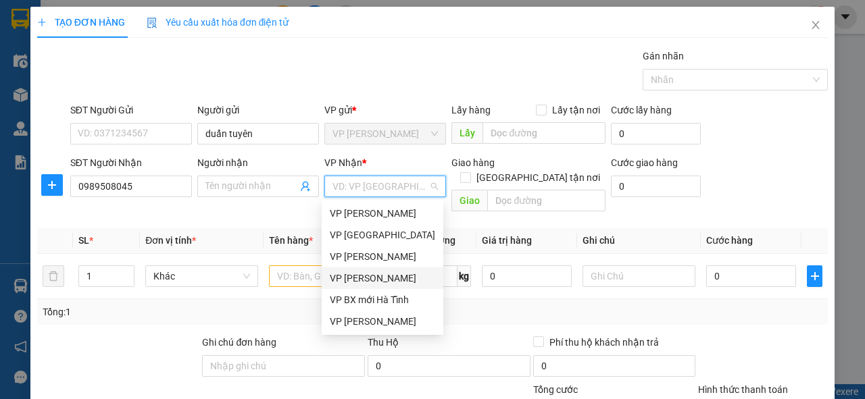
click at [392, 278] on div "VP [PERSON_NAME]" at bounding box center [382, 278] width 105 height 15
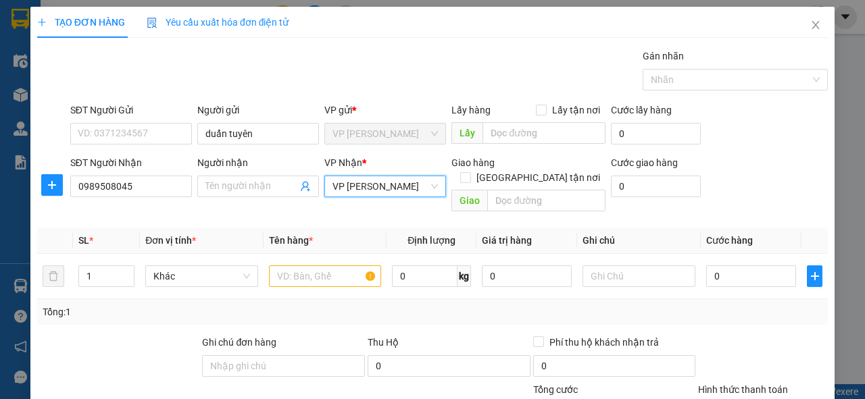
click at [392, 181] on span "VP [PERSON_NAME]" at bounding box center [384, 186] width 105 height 20
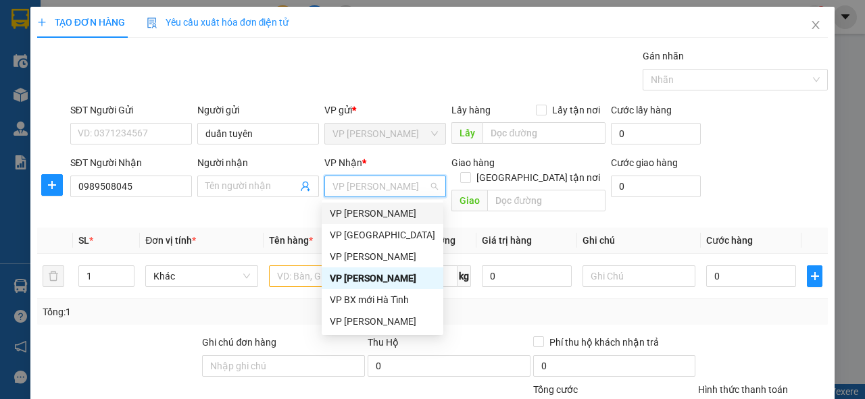
click at [380, 219] on div "VP [PERSON_NAME]" at bounding box center [382, 213] width 105 height 15
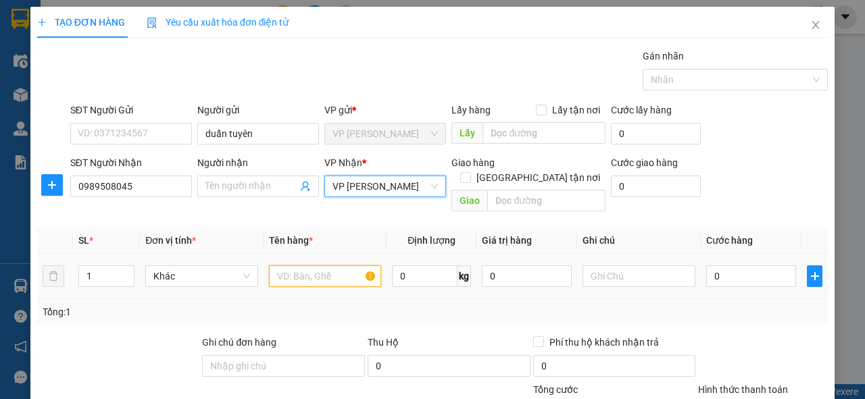
click at [295, 266] on input "text" at bounding box center [325, 277] width 113 height 22
type input "2"
click at [127, 271] on icon "up" at bounding box center [127, 273] width 5 height 5
click at [305, 266] on input "text" at bounding box center [325, 277] width 113 height 22
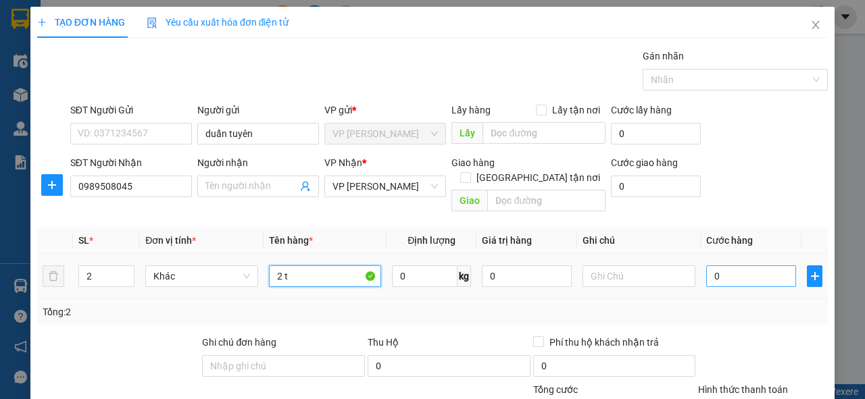
type input "2 t"
click at [715, 266] on input "0" at bounding box center [751, 277] width 90 height 22
type input "6"
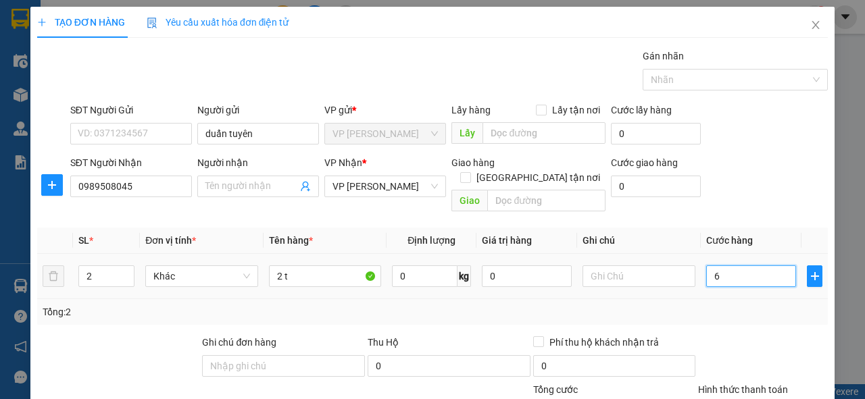
type input "60"
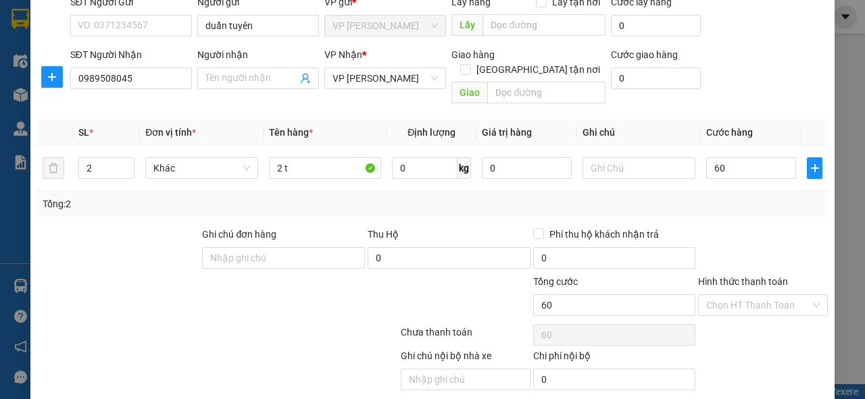
type input "60.000"
type input "1"
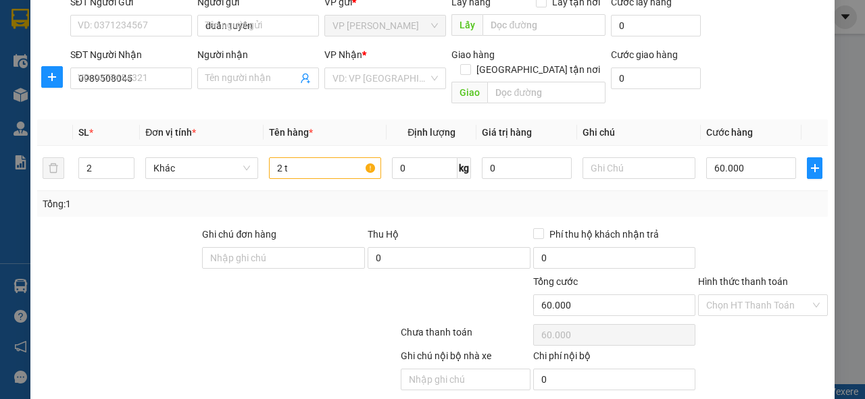
type input "0"
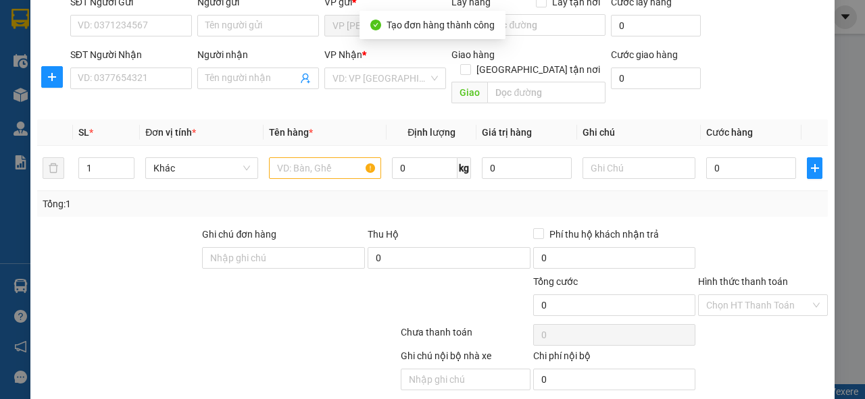
scroll to position [0, 0]
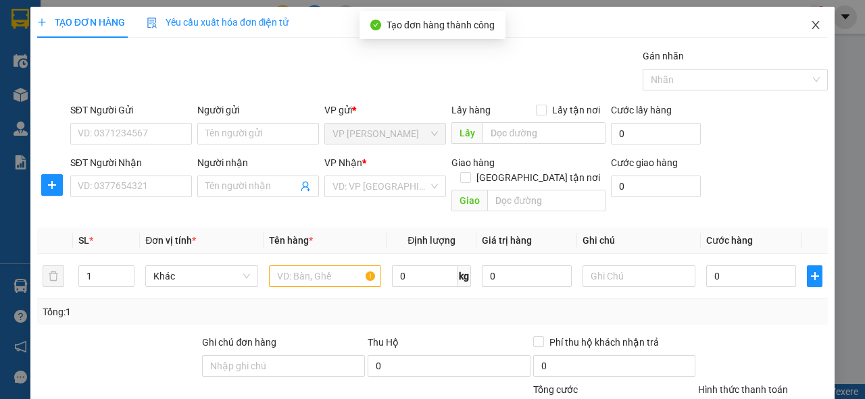
click at [814, 31] on span "Close" at bounding box center [816, 26] width 38 height 38
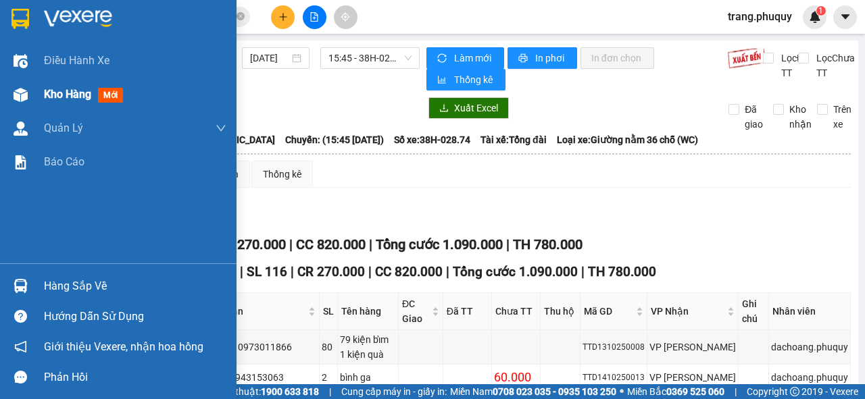
click at [44, 92] on span "Kho hàng" at bounding box center [67, 94] width 47 height 13
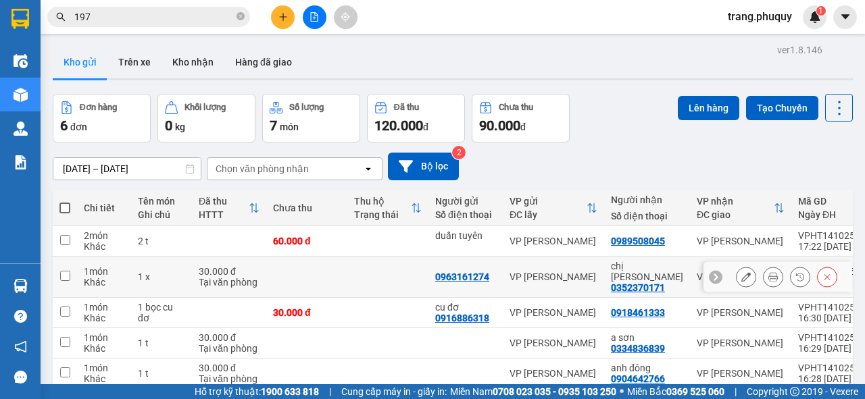
scroll to position [83, 0]
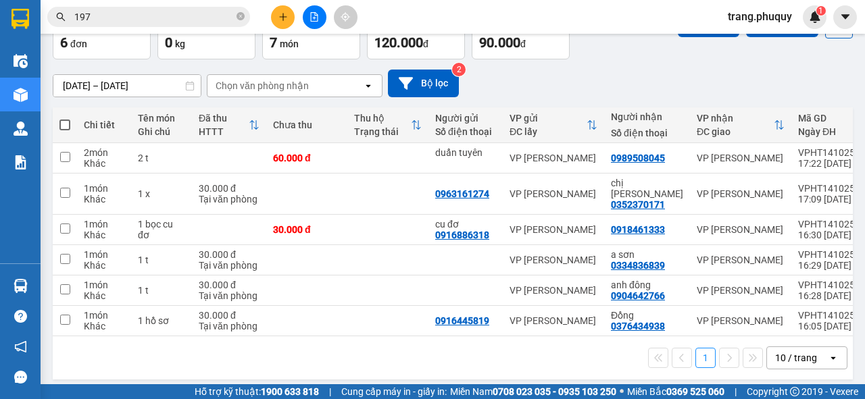
click at [101, 11] on input "197" at bounding box center [153, 16] width 159 height 15
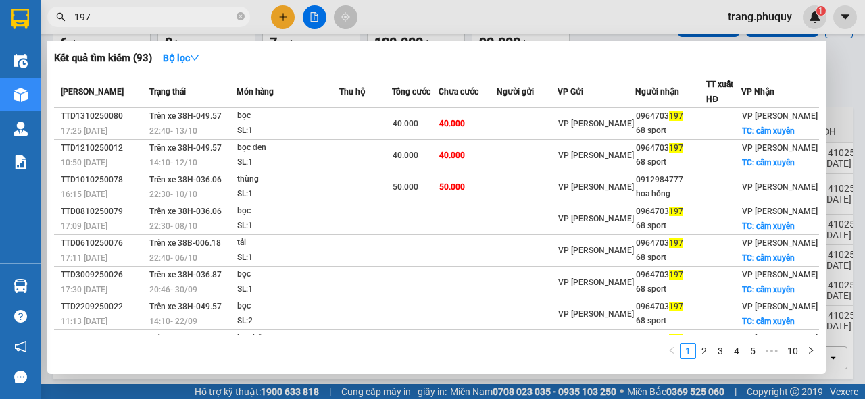
drag, startPoint x: 99, startPoint y: 14, endPoint x: 72, endPoint y: 23, distance: 28.4
click at [72, 23] on span "197" at bounding box center [148, 17] width 203 height 20
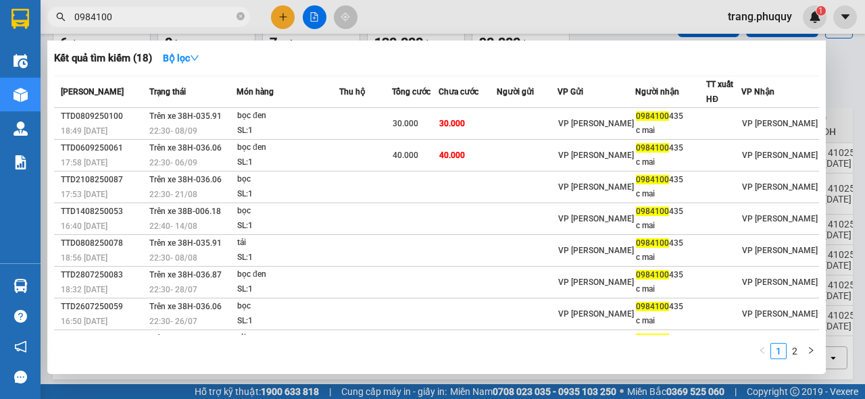
drag, startPoint x: 137, startPoint y: 13, endPoint x: 62, endPoint y: 22, distance: 75.5
click at [62, 22] on span "0984100" at bounding box center [148, 17] width 203 height 20
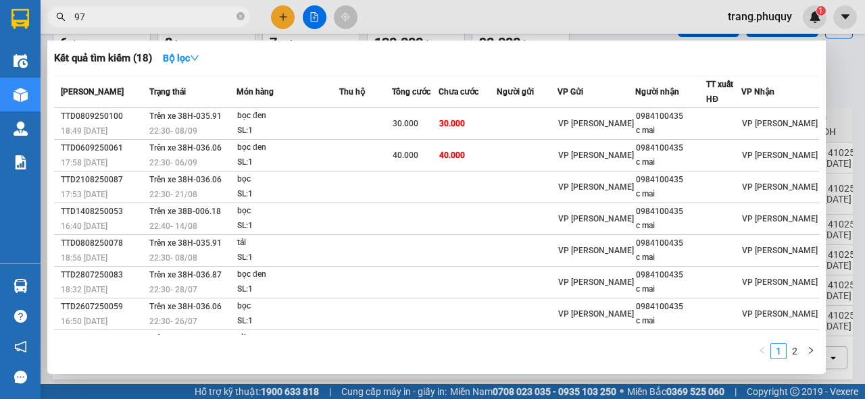
type input "977"
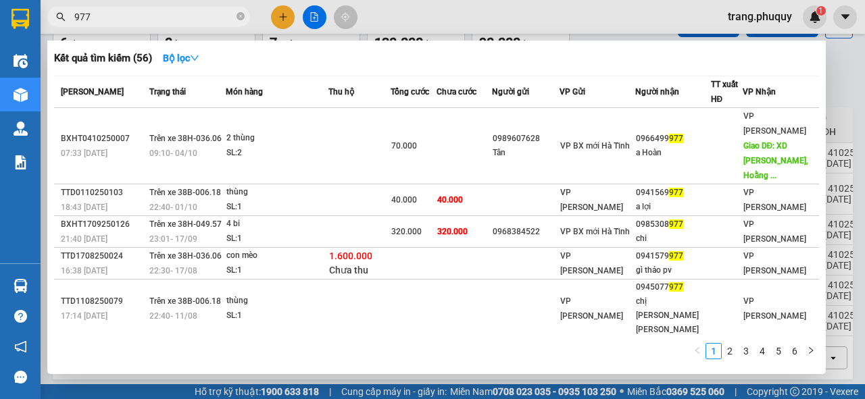
drag, startPoint x: 95, startPoint y: 19, endPoint x: 68, endPoint y: 27, distance: 28.2
click at [68, 27] on div "Kết quả tìm kiếm ( 56 ) Bộ lọc Mã ĐH Trạng thái Món hàng Thu hộ Tổng cước Chưa …" at bounding box center [132, 17] width 264 height 24
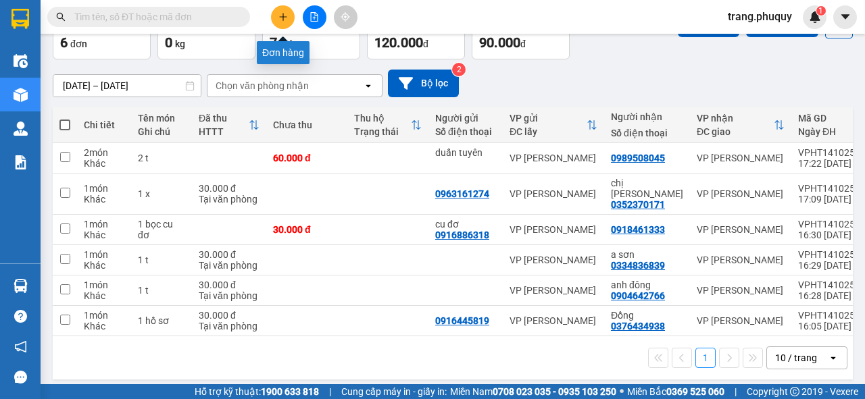
click at [279, 10] on button at bounding box center [283, 17] width 24 height 24
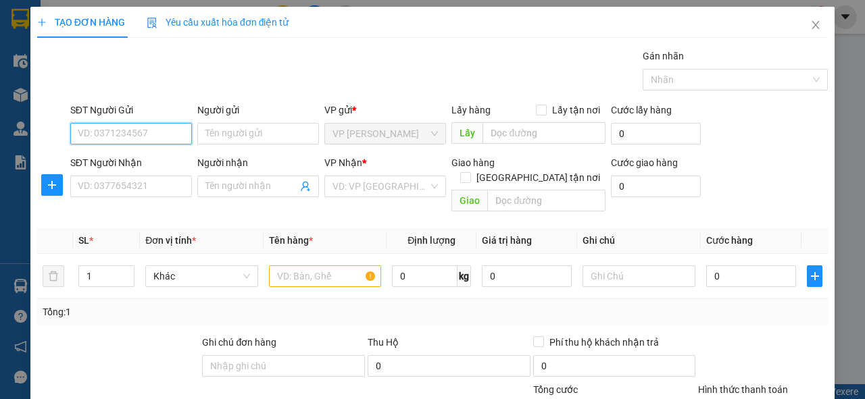
click at [149, 132] on input "SĐT Người Gửi" at bounding box center [131, 134] width 122 height 22
type input "0968695104"
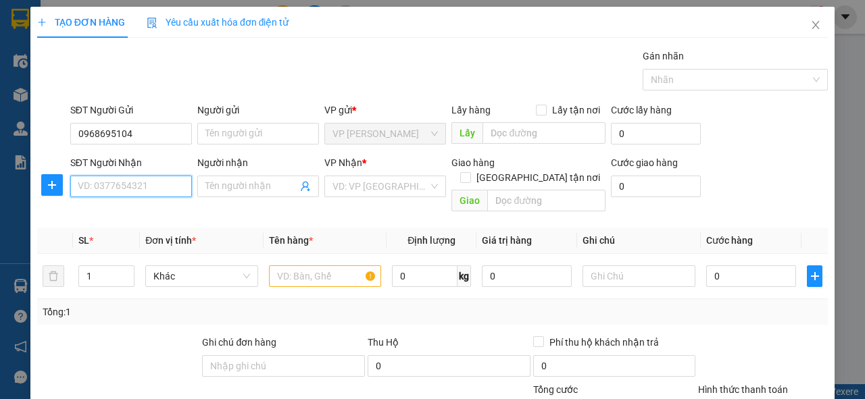
click at [128, 185] on input "SĐT Người Nhận" at bounding box center [131, 187] width 122 height 22
click at [142, 208] on div "0835558567 - việt" at bounding box center [130, 212] width 104 height 15
type input "0835558567"
type input "việt"
type input "0835558567"
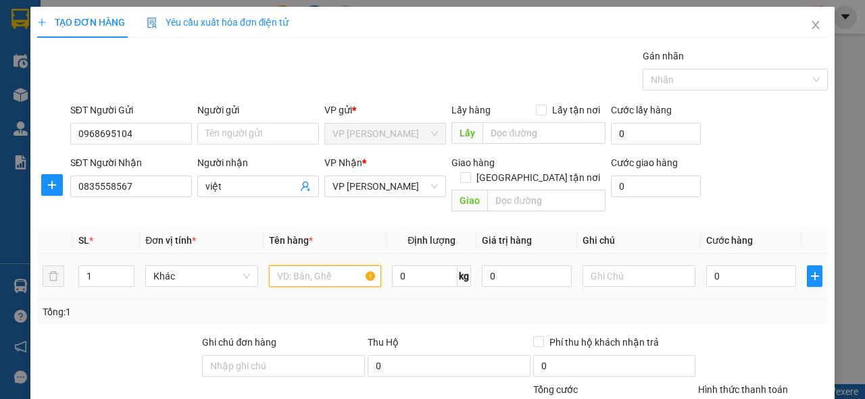
click at [291, 266] on input "text" at bounding box center [325, 277] width 113 height 22
type input "1 kiện vàng"
click at [719, 266] on input "0" at bounding box center [751, 277] width 90 height 22
type input "7"
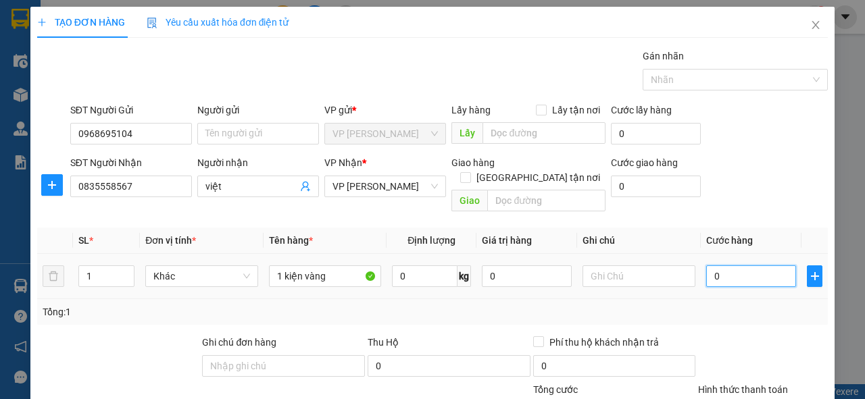
type input "7"
type input "70"
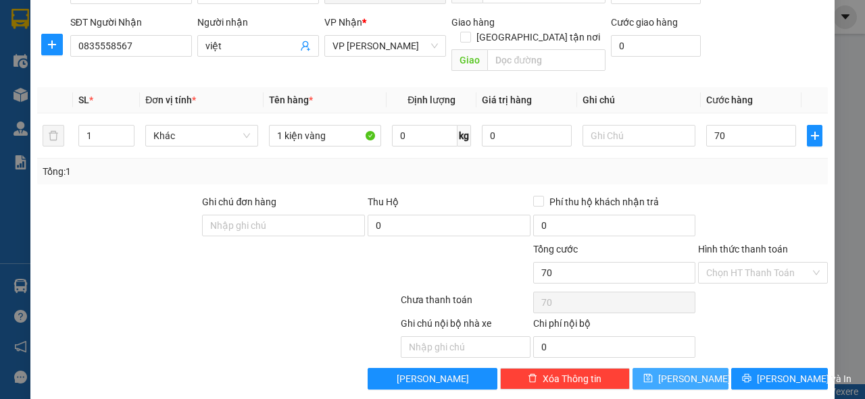
type input "70.000"
click at [681, 372] on span "[PERSON_NAME]" at bounding box center [694, 379] width 72 height 15
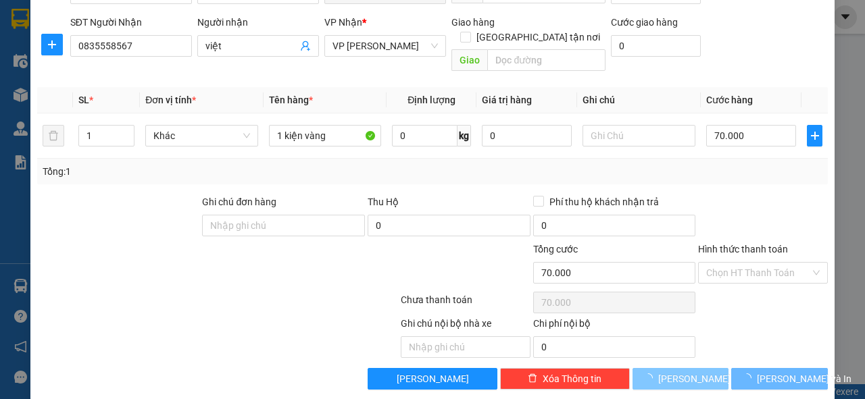
type input "0"
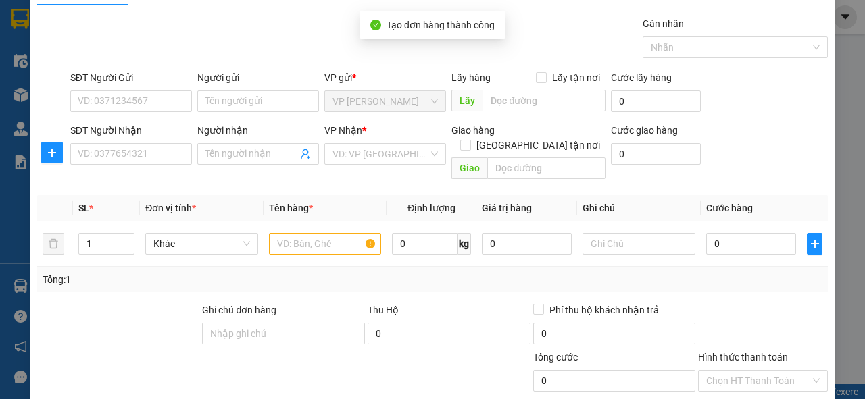
scroll to position [0, 0]
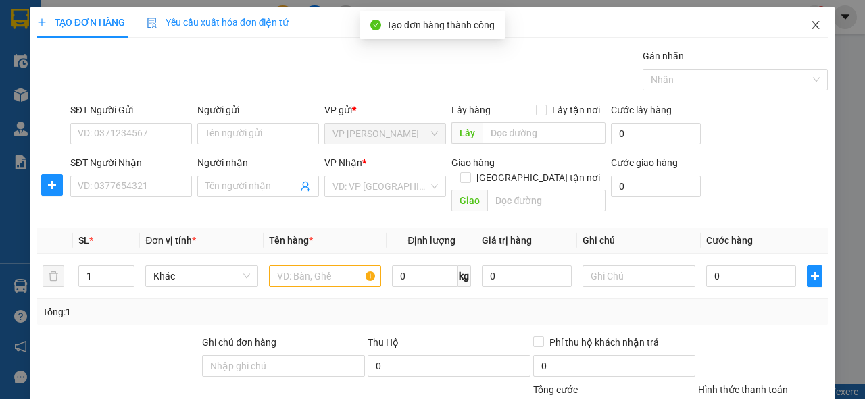
click at [812, 25] on icon "close" at bounding box center [815, 25] width 11 height 11
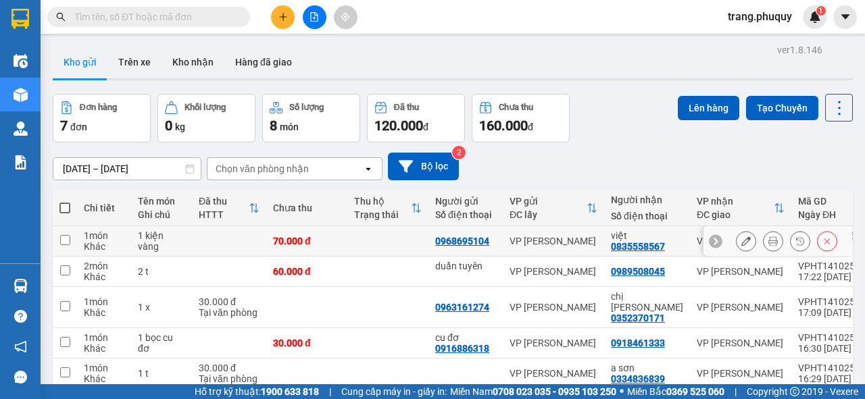
click at [768, 243] on icon at bounding box center [772, 241] width 9 height 9
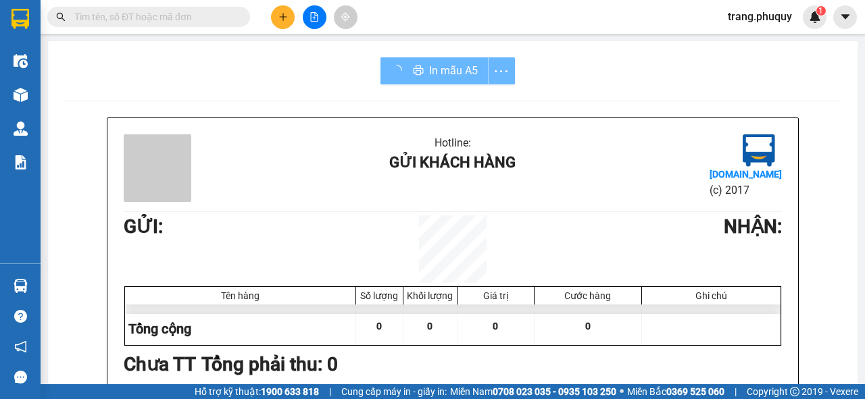
click at [411, 64] on div "In mẫu A5" at bounding box center [447, 70] width 134 height 27
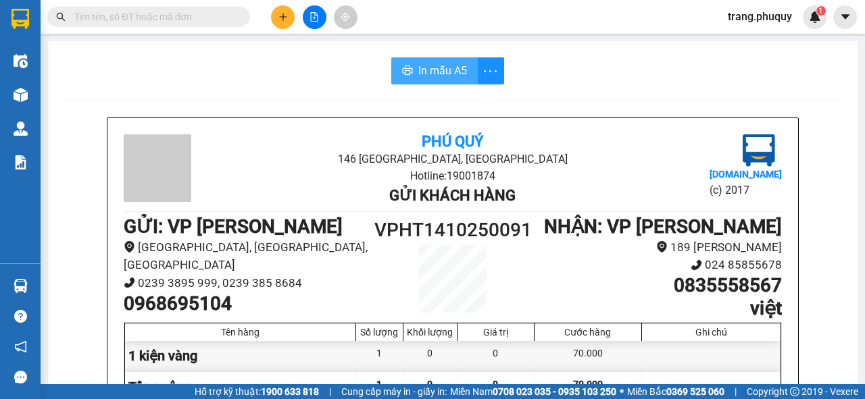
click at [412, 67] on button "In mẫu A5" at bounding box center [434, 70] width 86 height 27
